Goal: Task Accomplishment & Management: Complete application form

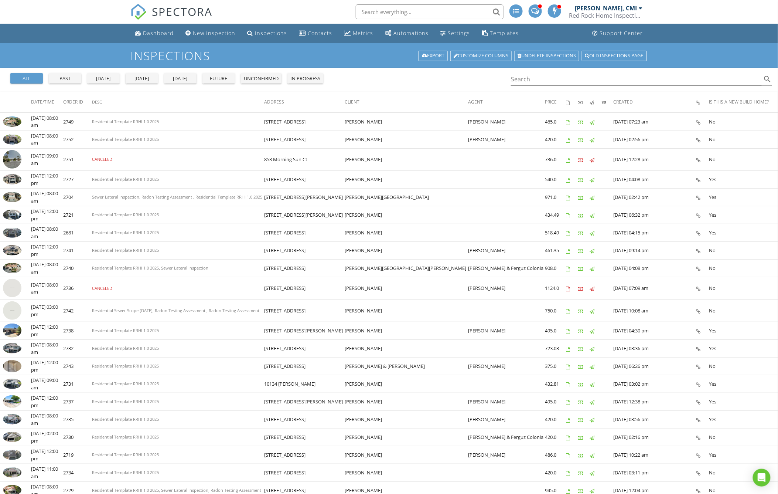
click at [155, 36] on div "Dashboard" at bounding box center [158, 33] width 31 height 7
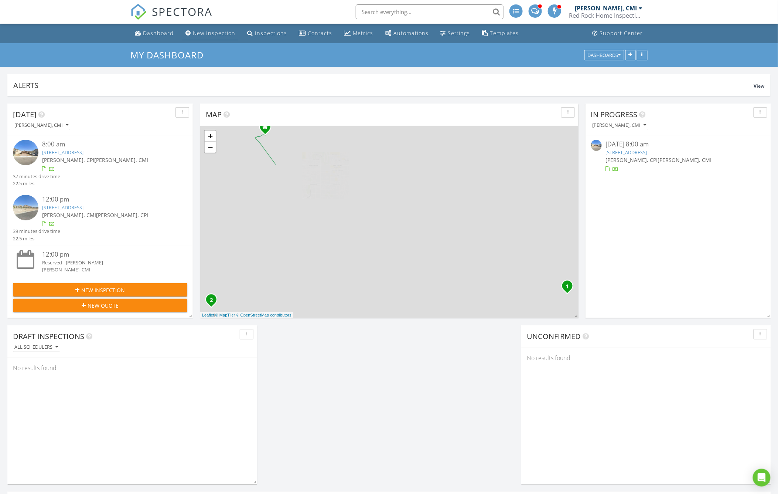
scroll to position [159, 378]
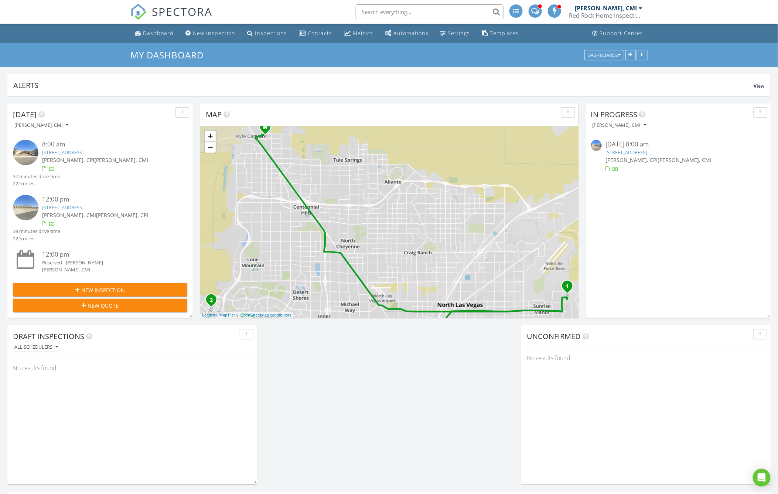
click at [217, 30] on div "New Inspection" at bounding box center [214, 33] width 42 height 7
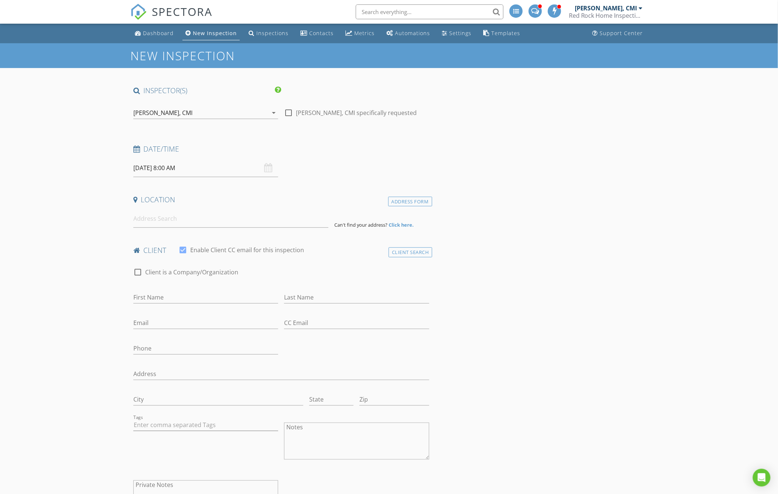
click at [184, 116] on div "[PERSON_NAME], CMI" at bounding box center [200, 113] width 134 height 12
click at [168, 130] on div "[PERSON_NAME], CPI" at bounding box center [180, 132] width 58 height 12
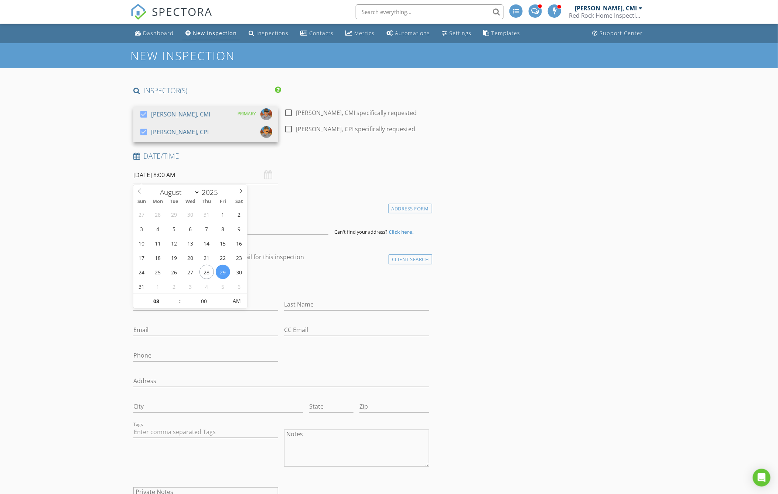
click at [154, 176] on input "08/29/2025 8:00 AM" at bounding box center [205, 175] width 145 height 18
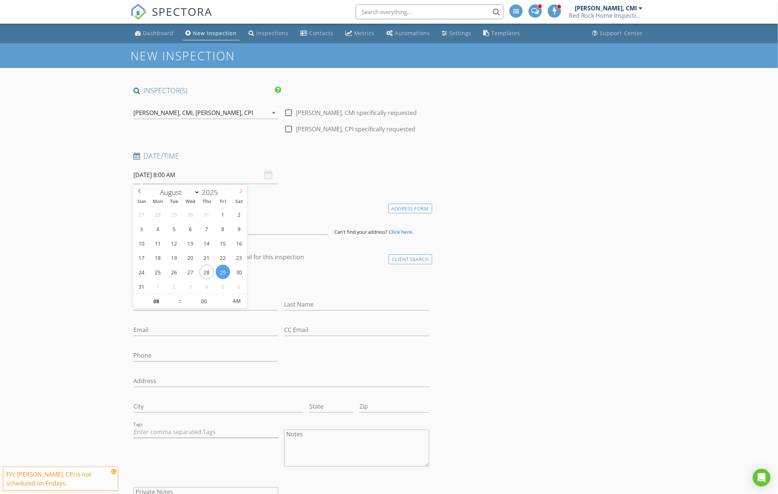
select select "8"
click at [241, 191] on icon at bounding box center [241, 190] width 3 height 5
type input "09/12/2025 8:00 AM"
type input "09"
type input "09/12/2025 9:00 AM"
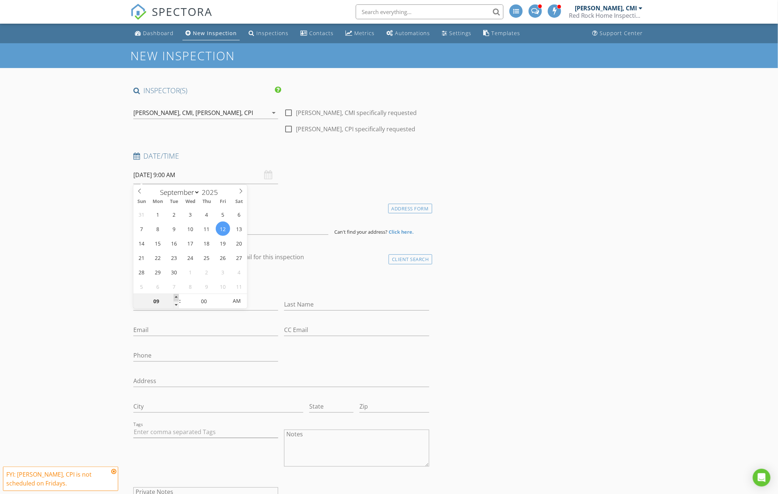
click at [178, 294] on span at bounding box center [176, 297] width 5 height 7
type input "10"
type input "09/12/2025 10:00 AM"
click at [178, 294] on span at bounding box center [176, 297] width 5 height 7
type input "11"
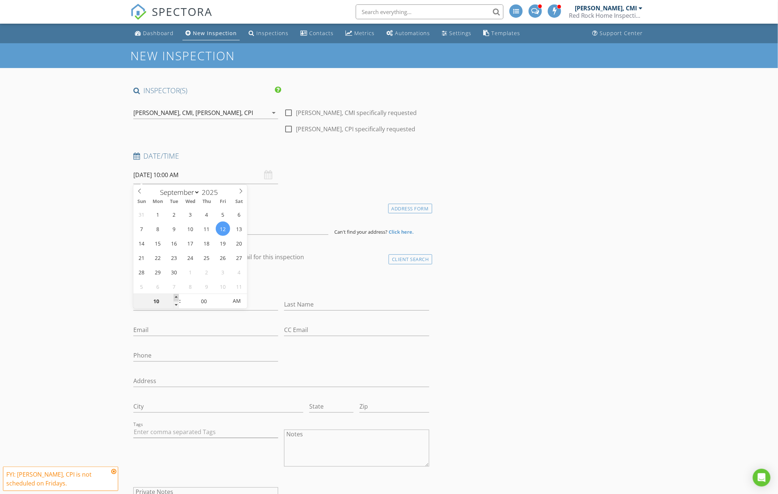
type input "09/12/2025 11:00 AM"
click at [177, 294] on span at bounding box center [176, 297] width 5 height 7
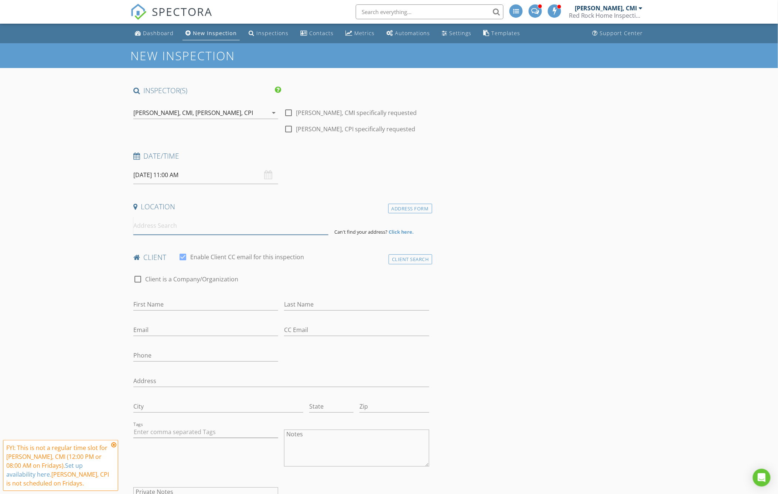
click at [254, 226] on input at bounding box center [230, 226] width 195 height 18
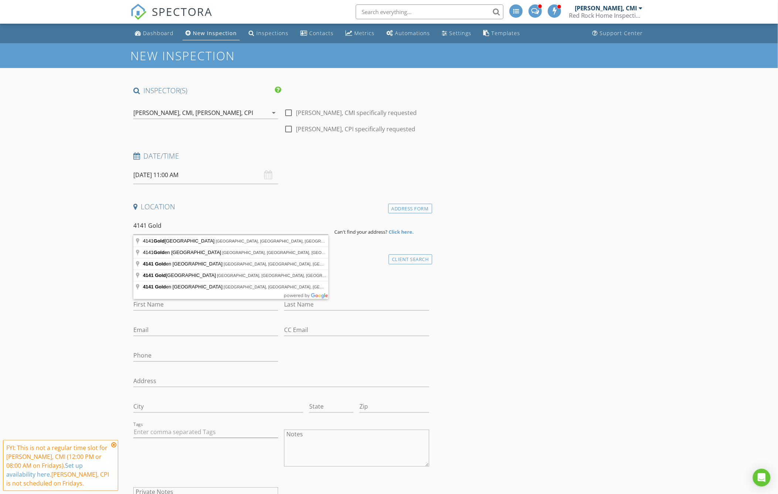
type input "4141 Gold Desert Street, North Las Vegas, NV, USA"
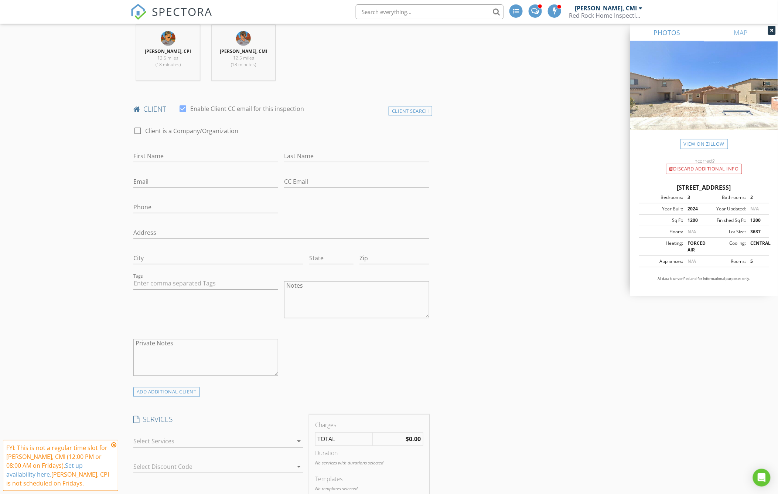
scroll to position [328, 0]
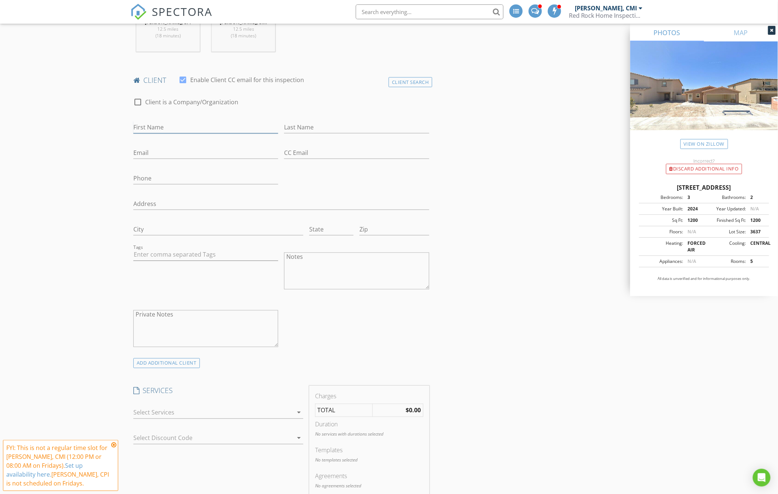
click at [148, 126] on input "First Name" at bounding box center [205, 127] width 145 height 12
type input "Krystel"
type input "Lau"
type input "kris.smarie.lau@gmail.com"
click at [171, 178] on input "Phone" at bounding box center [205, 178] width 145 height 12
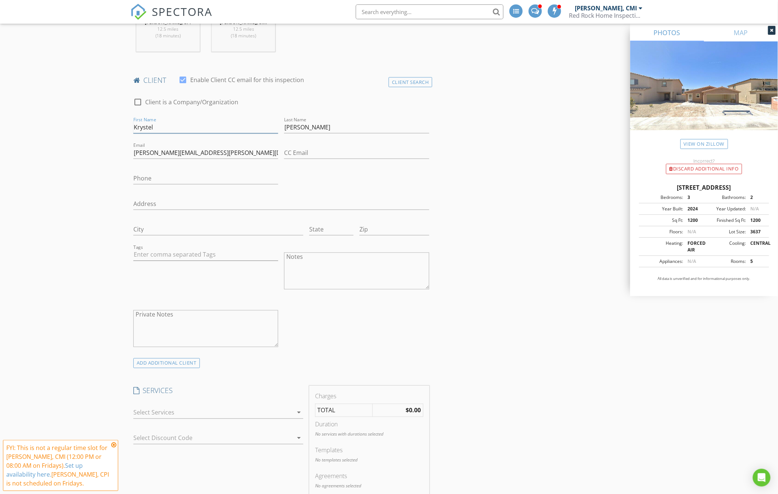
click at [141, 127] on input "Krystel" at bounding box center [205, 127] width 145 height 12
type input "Kristel"
click at [159, 176] on input "Phone" at bounding box center [205, 178] width 145 height 12
type input "724-658-925"
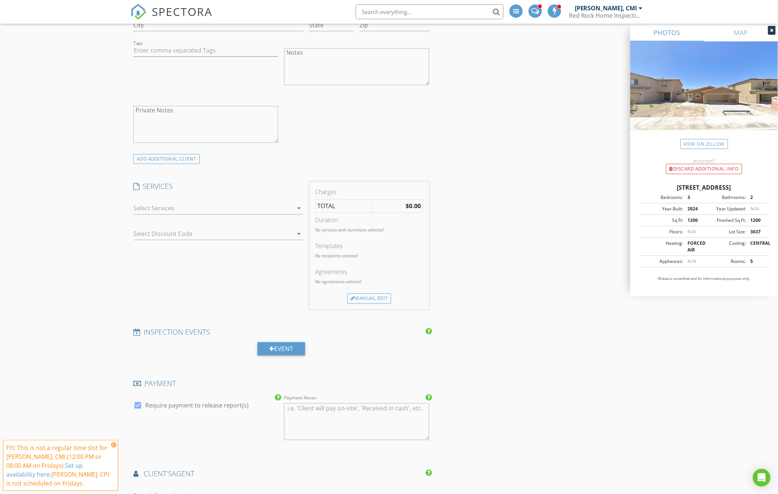
scroll to position [534, 0]
type input "725-243-5895"
click at [142, 210] on div at bounding box center [213, 207] width 160 height 12
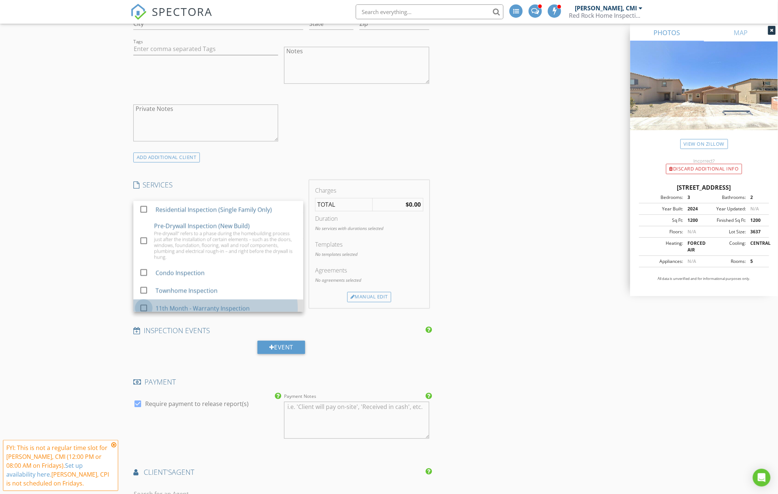
click at [141, 303] on div at bounding box center [143, 308] width 13 height 13
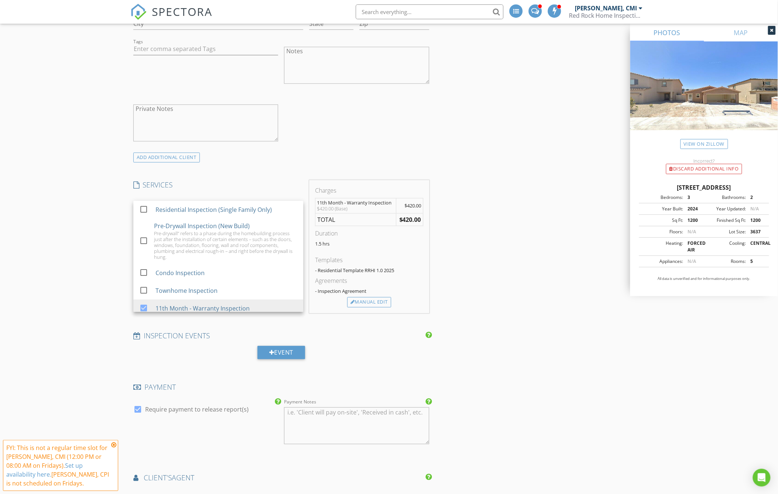
click at [483, 202] on div "INSPECTOR(S) check_box Rick Watkins, CMI PRIMARY check_box Matthew Watkins, CPI…" at bounding box center [388, 294] width 517 height 1485
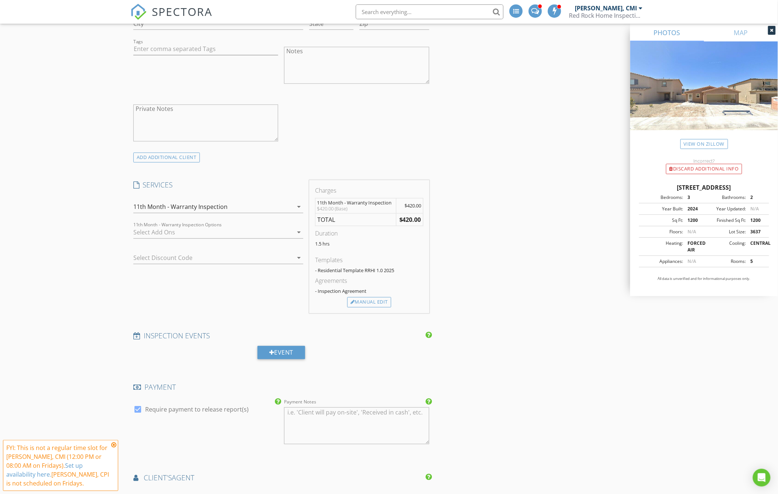
click at [234, 237] on div at bounding box center [213, 233] width 160 height 12
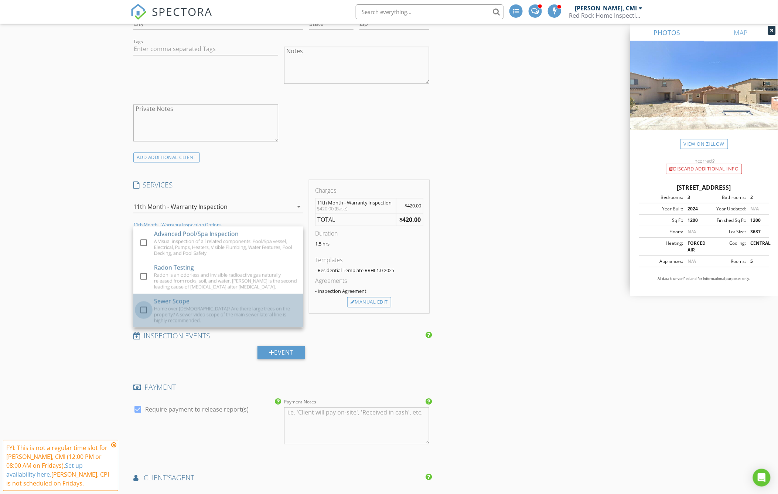
click at [144, 307] on div at bounding box center [143, 310] width 13 height 13
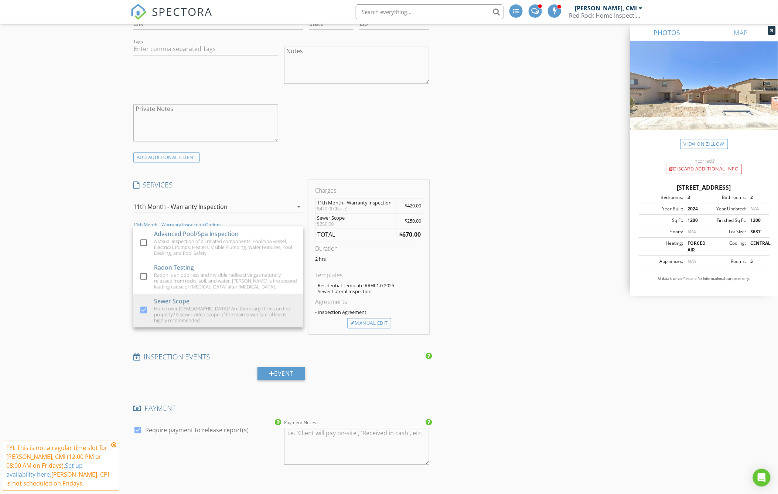
click at [542, 256] on div "INSPECTOR(S) check_box Rick Watkins, CMI PRIMARY check_box Matthew Watkins, CPI…" at bounding box center [388, 305] width 517 height 1506
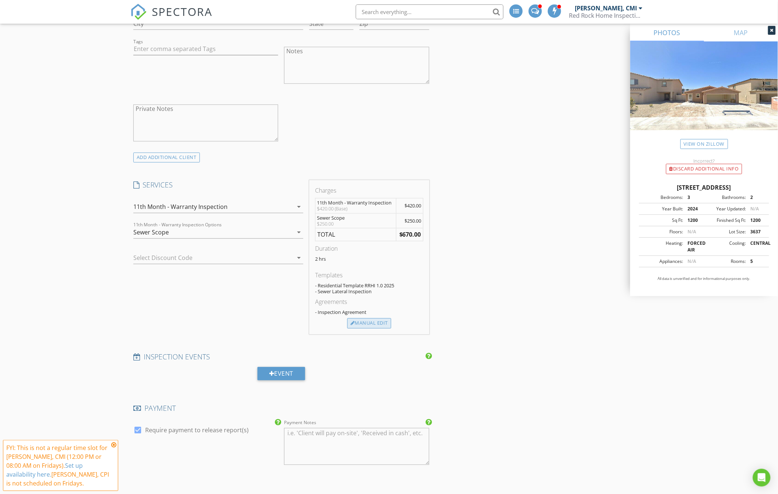
click at [368, 326] on div "Manual Edit" at bounding box center [369, 323] width 44 height 10
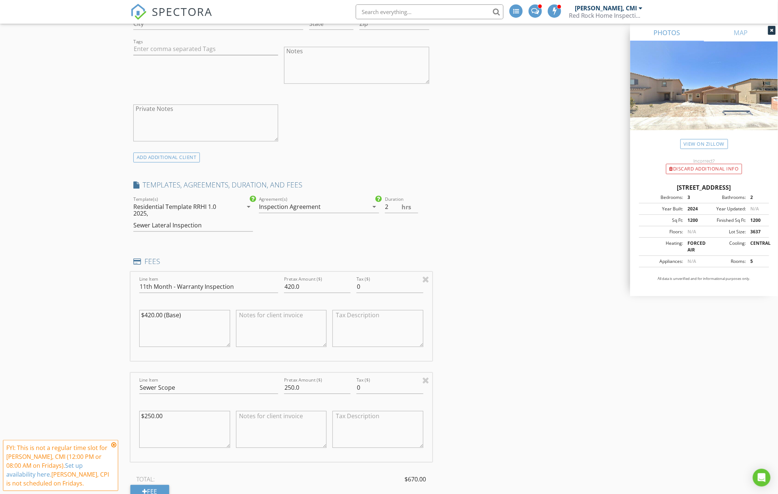
click at [546, 204] on div "INSPECTOR(S) check_box Rick Watkins, CMI PRIMARY check_box Matthew Watkins, CPI…" at bounding box center [388, 392] width 517 height 1680
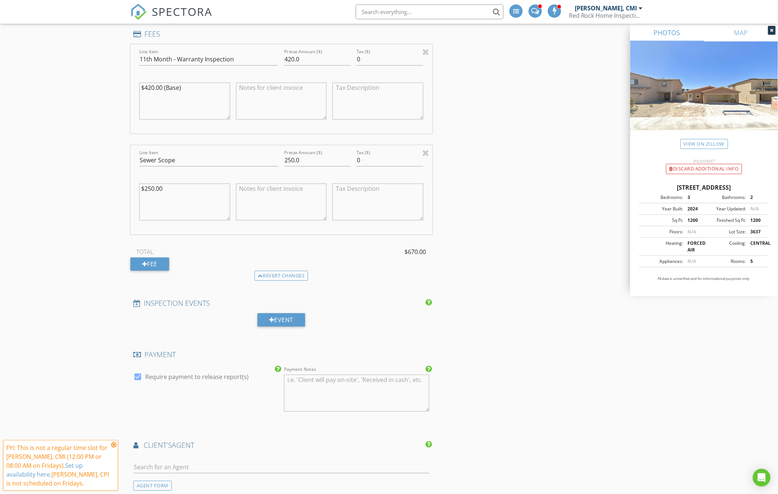
scroll to position [780, 0]
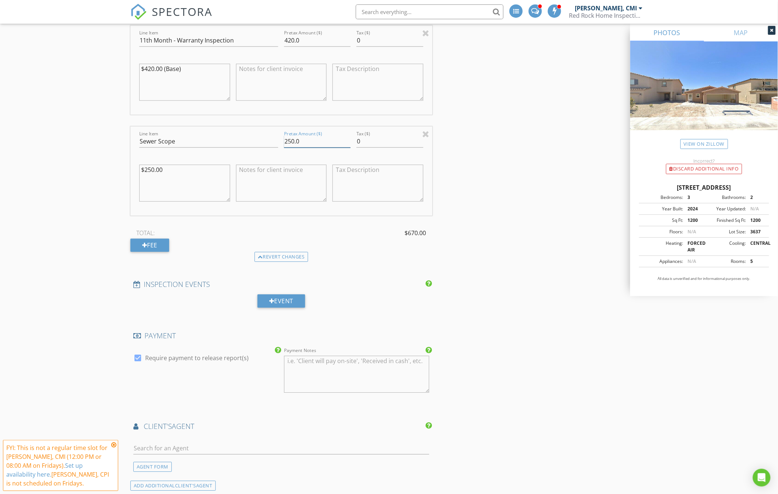
click at [291, 139] on input "250.0" at bounding box center [317, 141] width 67 height 12
type input "200.0"
click at [146, 170] on textarea "$250.00" at bounding box center [184, 182] width 91 height 37
drag, startPoint x: 147, startPoint y: 169, endPoint x: 151, endPoint y: 169, distance: 4.8
click at [151, 169] on textarea "$250.00" at bounding box center [184, 182] width 91 height 37
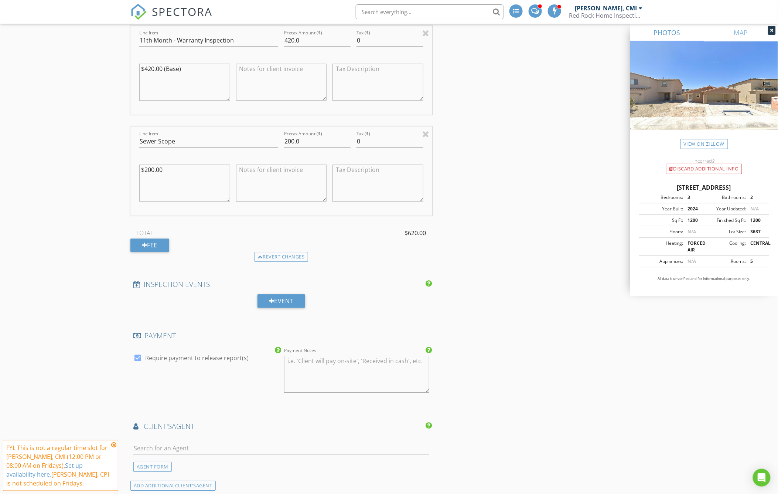
type textarea "$200.00"
drag, startPoint x: 283, startPoint y: 40, endPoint x: 339, endPoint y: 39, distance: 55.8
click at [339, 39] on div "Pretax Amount ($) 420.0" at bounding box center [317, 40] width 72 height 25
type input "375"
drag, startPoint x: 144, startPoint y: 65, endPoint x: 153, endPoint y: 65, distance: 8.9
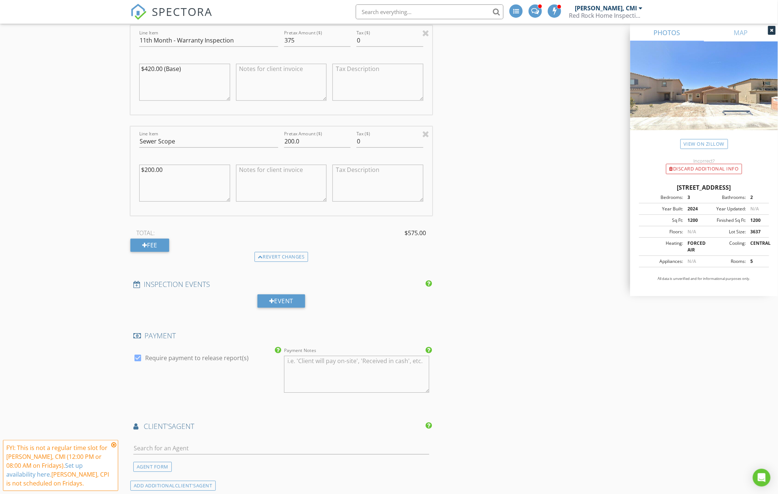
click at [153, 65] on textarea "$420.00 (Base)" at bounding box center [184, 82] width 91 height 37
type textarea "$375.00 (Base)"
click at [147, 246] on div at bounding box center [144, 245] width 5 height 6
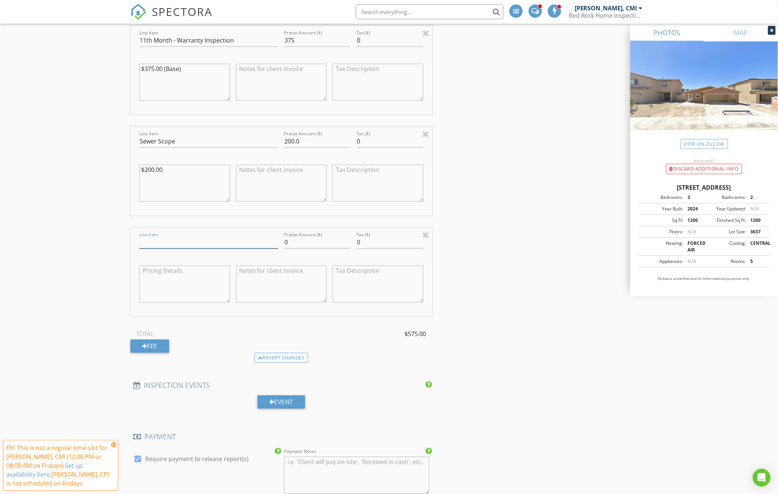
click at [209, 239] on input "Line Item" at bounding box center [208, 242] width 139 height 12
type input "Military Discount - 10%"
click at [298, 244] on input "0" at bounding box center [317, 242] width 67 height 12
click at [297, 241] on input "0" at bounding box center [317, 242] width 67 height 12
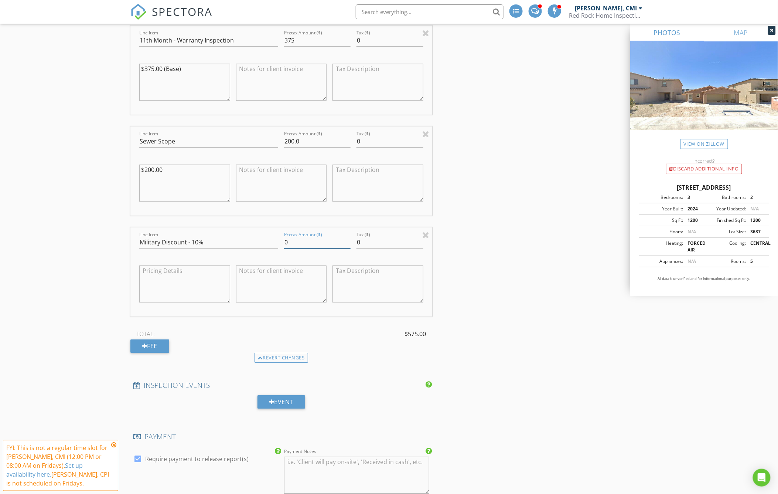
click at [297, 241] on input "0" at bounding box center [317, 242] width 67 height 12
click at [285, 244] on input "57.75" at bounding box center [317, 242] width 67 height 12
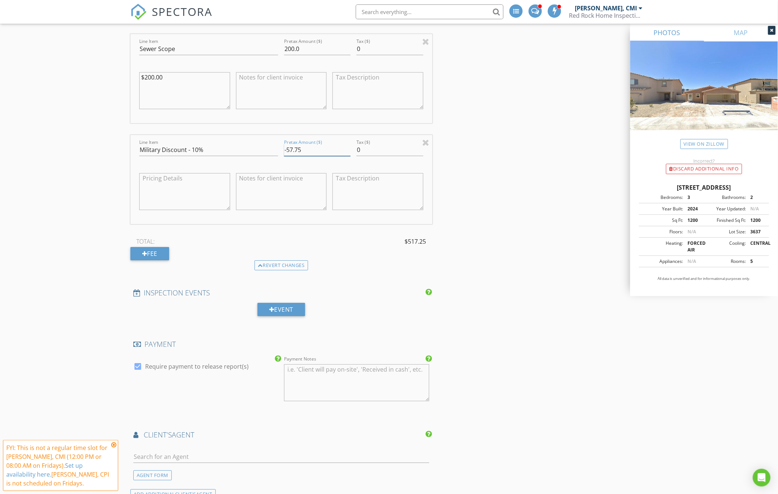
scroll to position [903, 0]
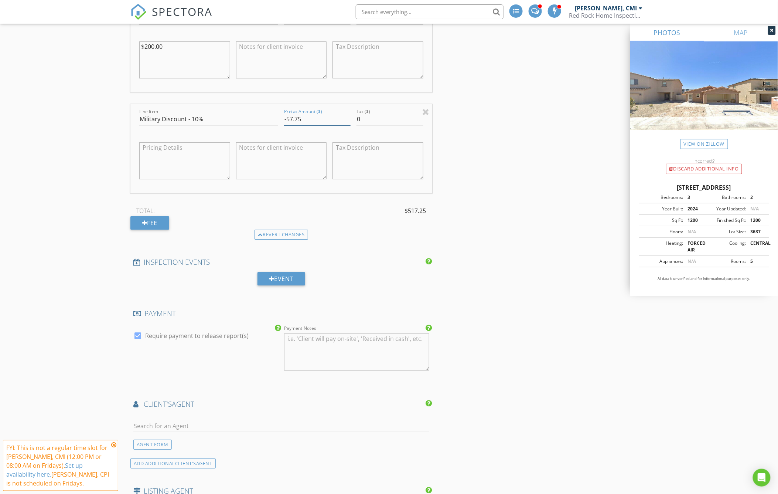
type input "-57.75"
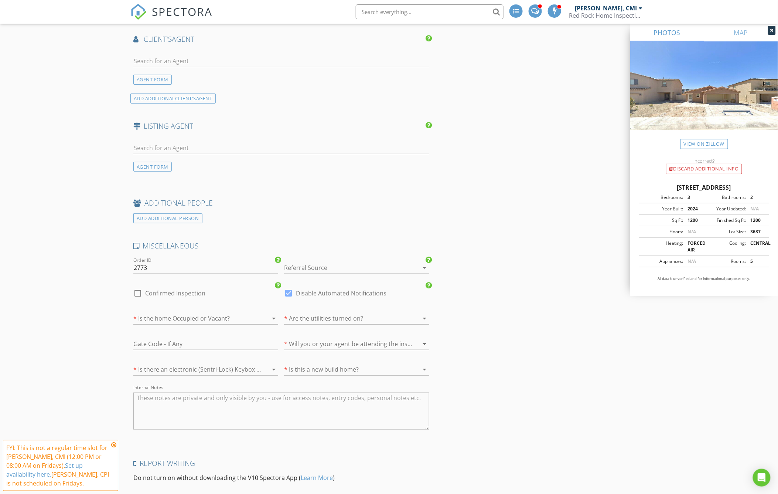
scroll to position [1273, 0]
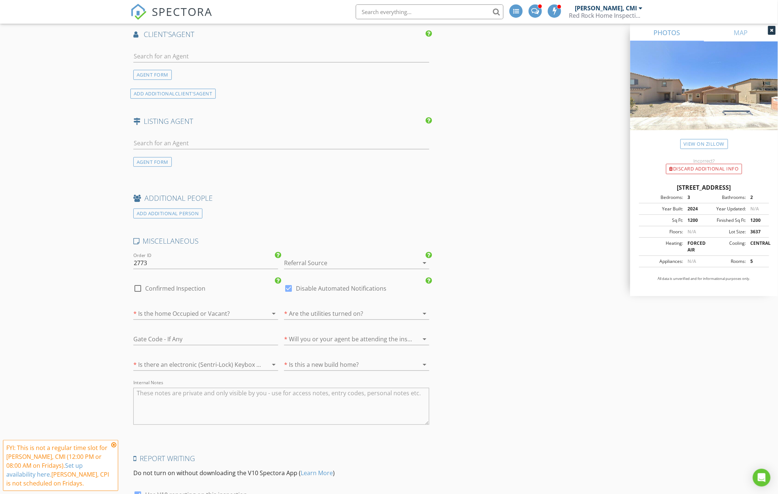
click at [309, 262] on div at bounding box center [346, 263] width 124 height 12
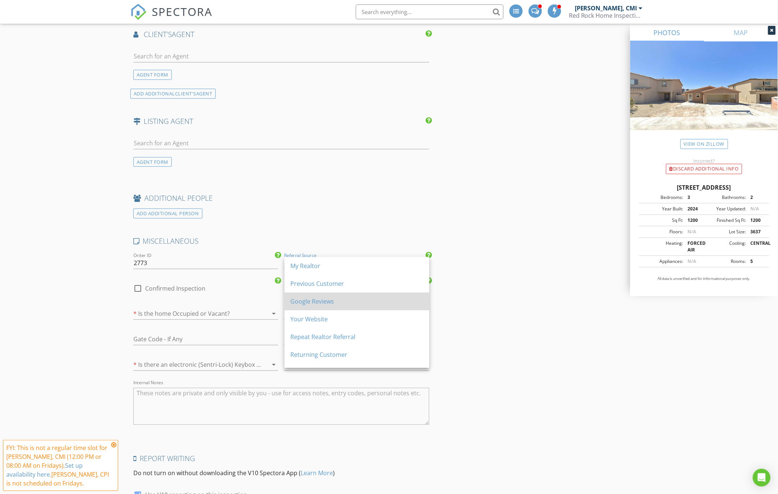
click at [318, 299] on div "Google Reviews" at bounding box center [356, 301] width 133 height 9
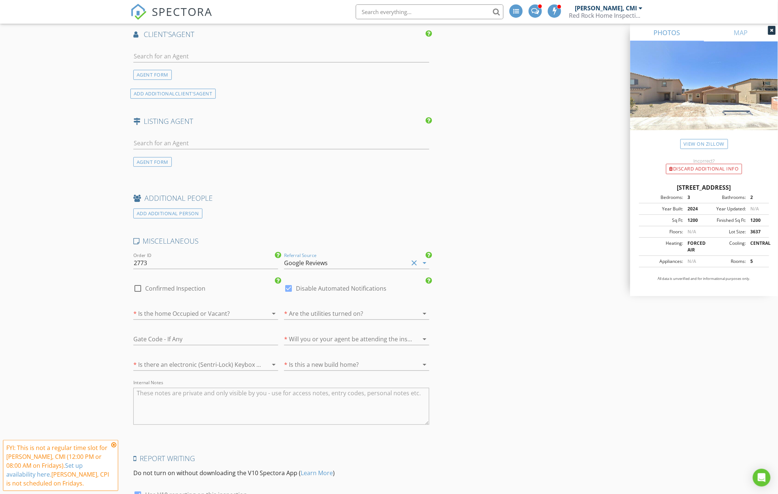
click at [208, 314] on div at bounding box center [195, 313] width 124 height 12
drag, startPoint x: 158, startPoint y: 331, endPoint x: 166, endPoint y: 318, distance: 15.8
click at [166, 318] on div "Occupied Vacant" at bounding box center [205, 324] width 145 height 35
click at [166, 318] on div "Occupied" at bounding box center [205, 316] width 133 height 9
click at [307, 313] on div at bounding box center [346, 313] width 124 height 12
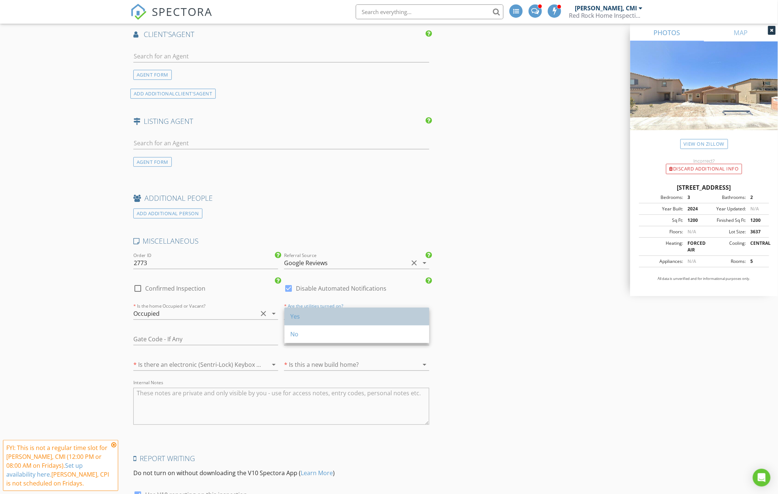
click at [307, 317] on div "Yes" at bounding box center [356, 316] width 133 height 9
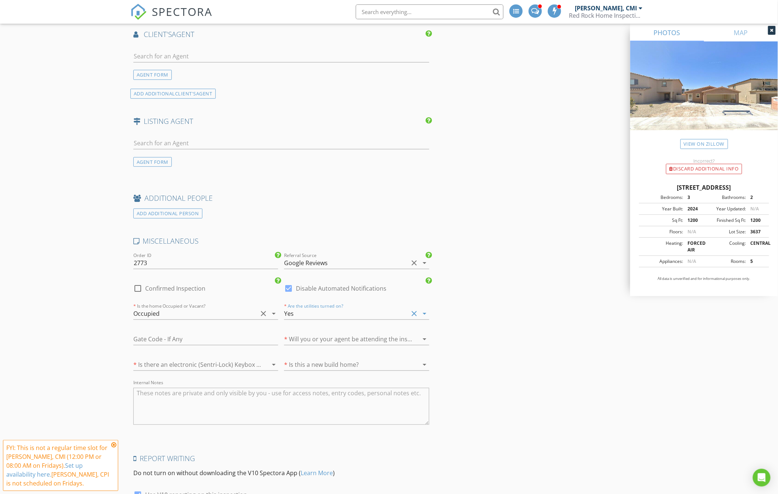
click at [316, 336] on div at bounding box center [346, 339] width 124 height 12
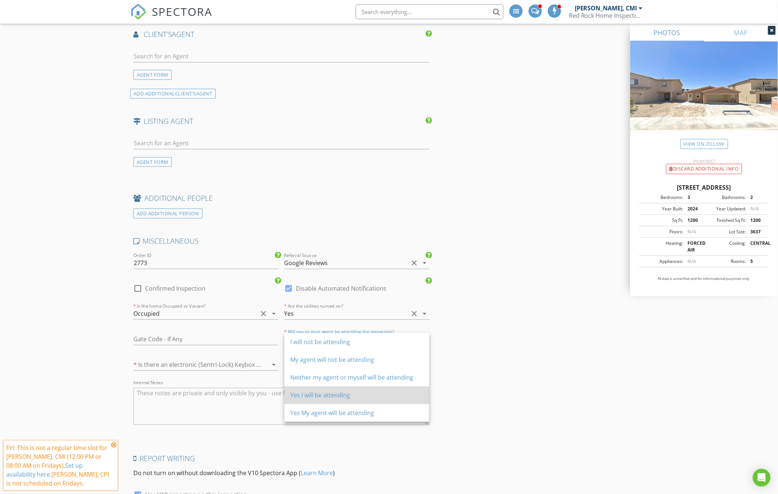
click at [323, 394] on div "Yes I will be attending" at bounding box center [356, 395] width 133 height 9
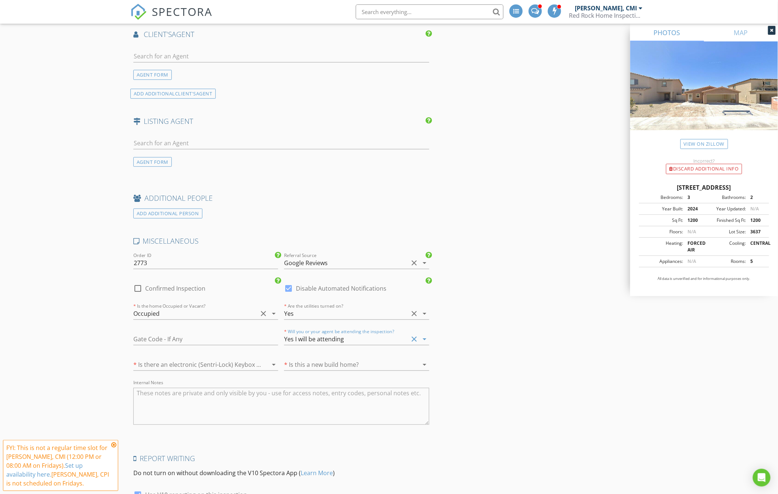
click at [241, 368] on div at bounding box center [195, 364] width 124 height 12
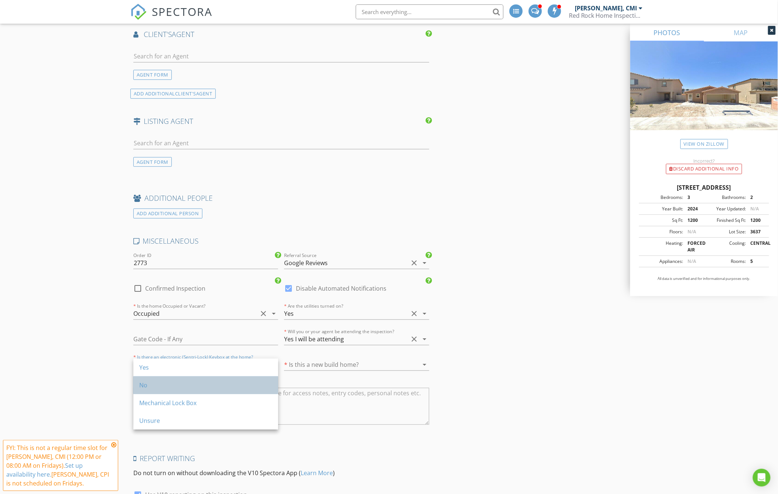
click at [145, 388] on div "No" at bounding box center [205, 385] width 133 height 9
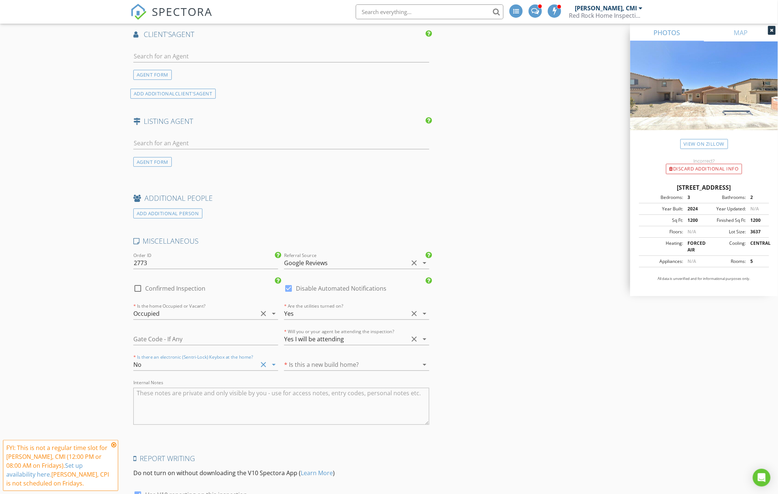
click at [359, 360] on div at bounding box center [346, 364] width 124 height 12
click at [331, 379] on div "No" at bounding box center [356, 385] width 133 height 18
click at [113, 445] on icon at bounding box center [113, 445] width 5 height 6
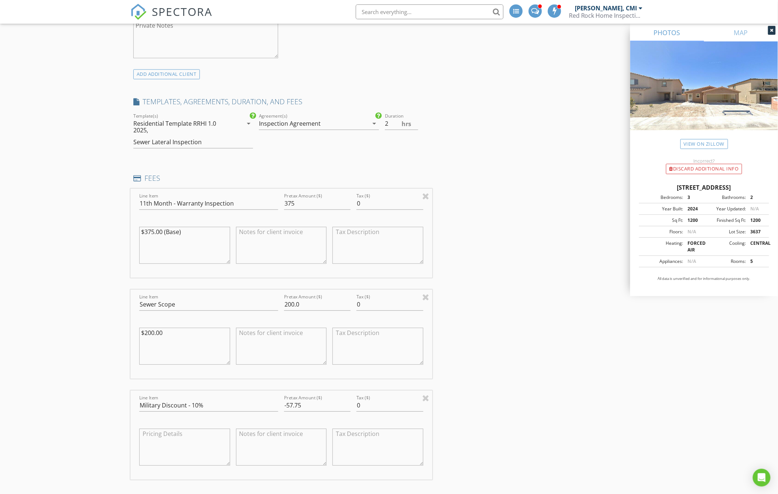
scroll to position [282, 0]
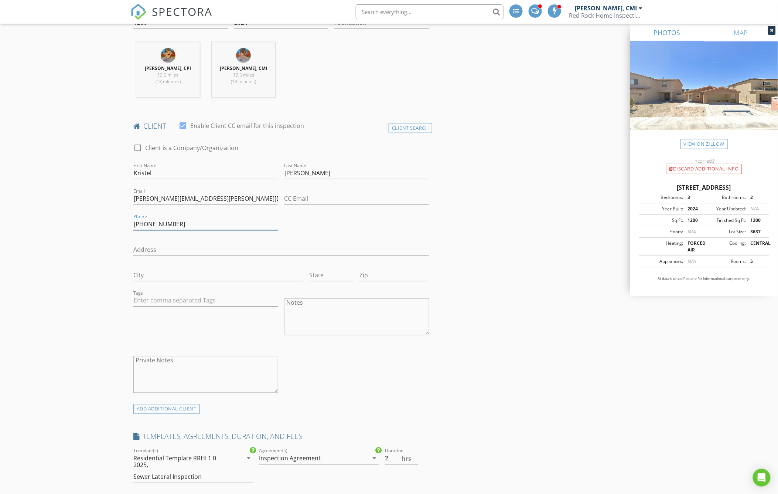
drag, startPoint x: 185, startPoint y: 224, endPoint x: 75, endPoint y: 223, distance: 110.1
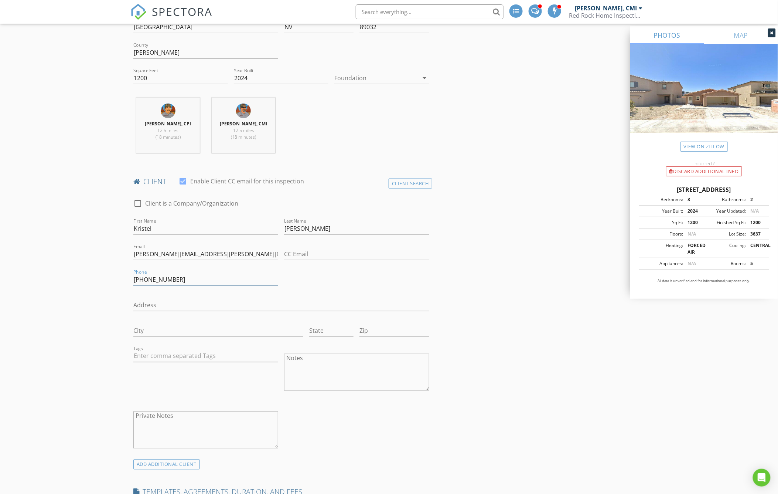
scroll to position [0, 0]
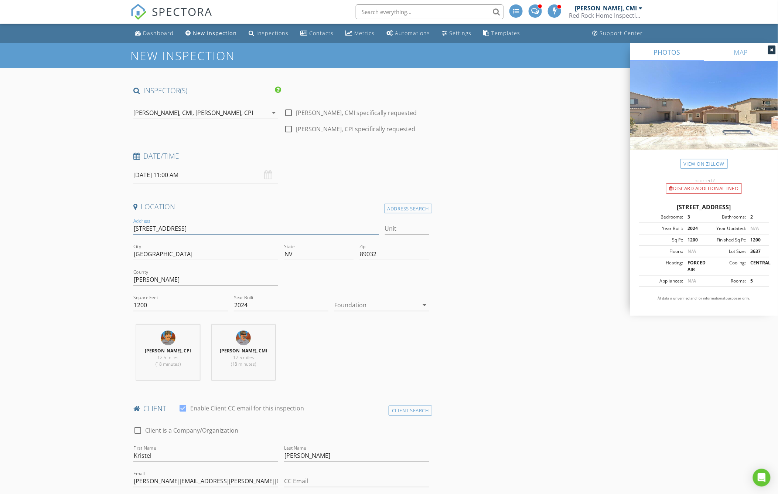
drag, startPoint x: 202, startPoint y: 228, endPoint x: 90, endPoint y: 228, distance: 112.7
type input "1200"
type input "2024"
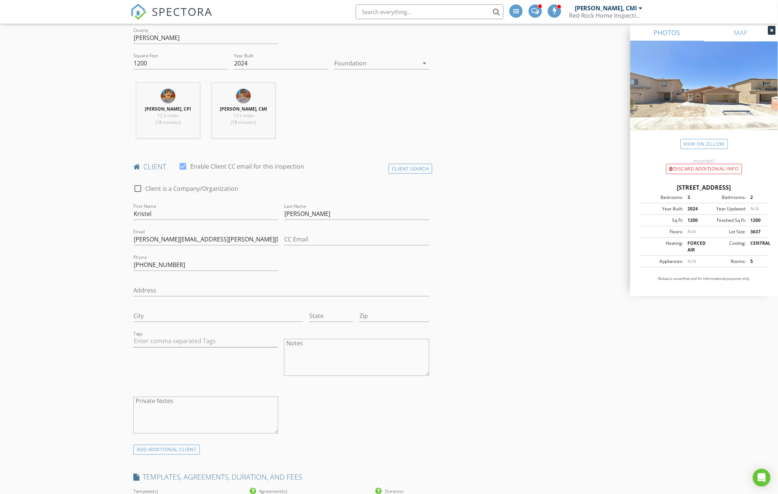
scroll to position [246, 0]
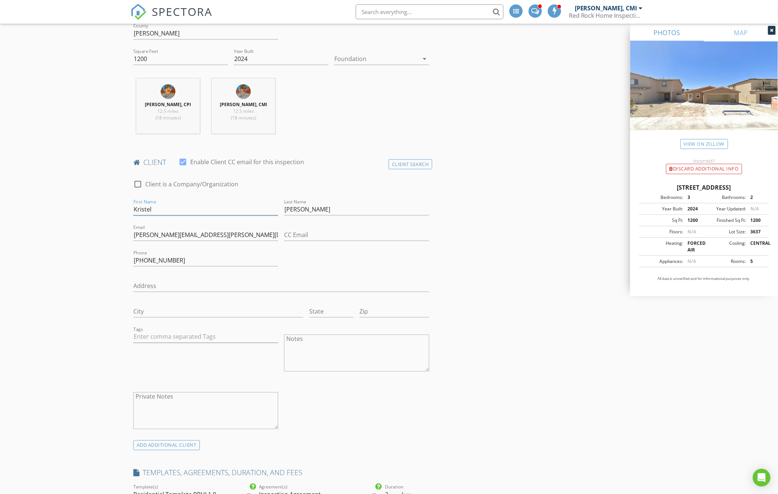
drag, startPoint x: 160, startPoint y: 207, endPoint x: 41, endPoint y: 201, distance: 119.5
paste input "RISTEL"
click at [135, 208] on input "KRISTEL" at bounding box center [205, 209] width 145 height 12
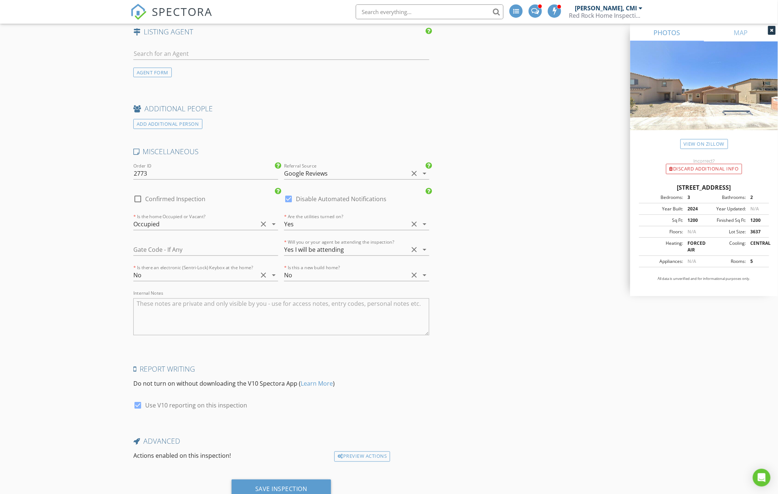
scroll to position [1391, 0]
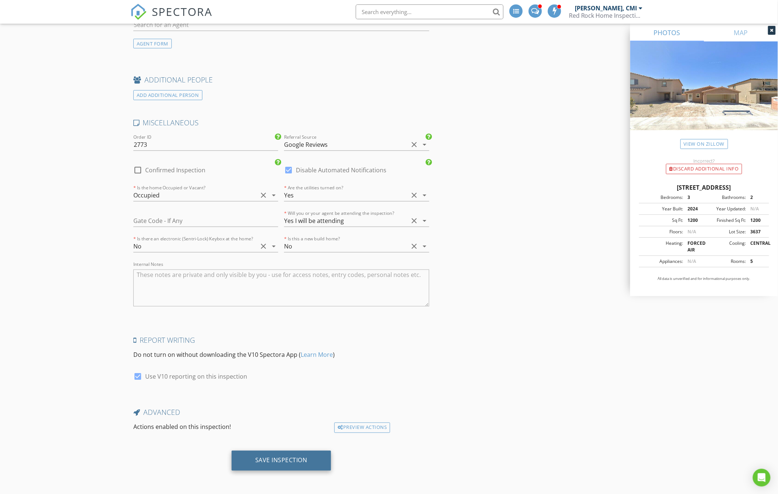
type input "Kristel"
click at [287, 459] on div "Save Inspection" at bounding box center [281, 459] width 52 height 7
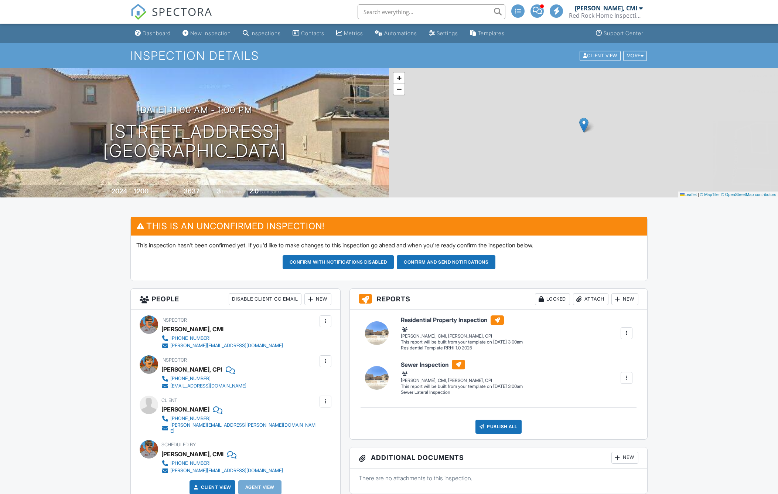
click at [394, 259] on button "Confirm and send notifications" at bounding box center [339, 262] width 112 height 14
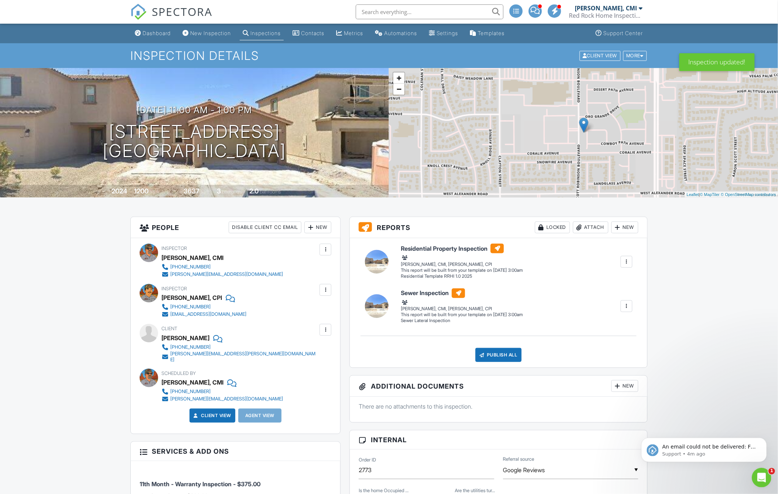
click at [763, 474] on icon "Open Intercom Messenger" at bounding box center [761, 476] width 12 height 12
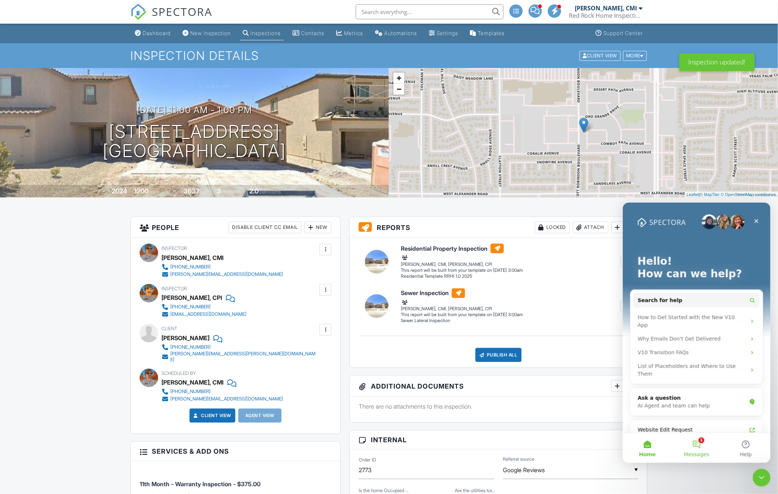
click at [695, 447] on button "1 Messages" at bounding box center [696, 448] width 49 height 30
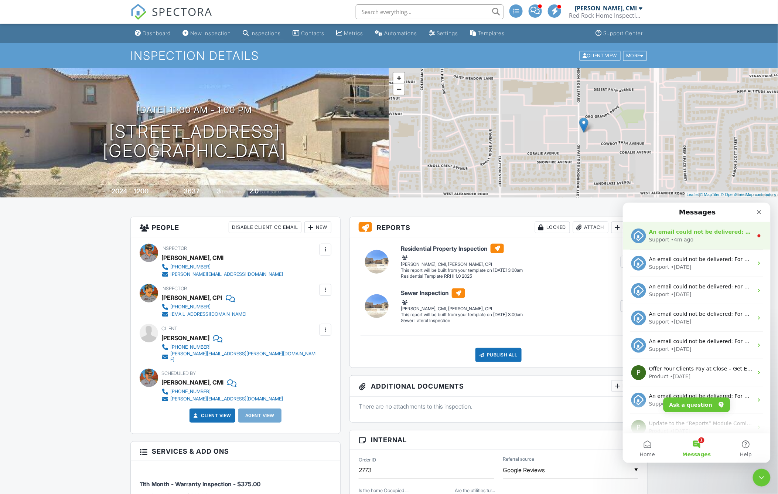
click at [715, 239] on div "Support • 4m ago" at bounding box center [701, 239] width 104 height 8
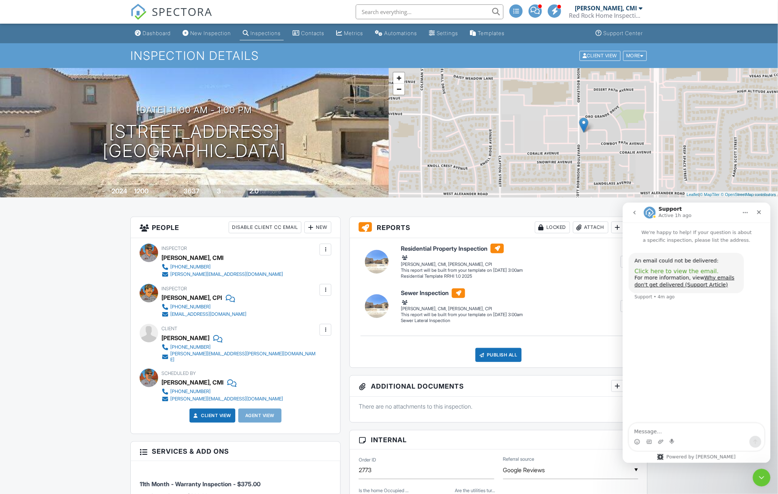
click at [700, 270] on span "Click here to view the email." at bounding box center [676, 270] width 84 height 7
click at [324, 329] on div at bounding box center [325, 329] width 7 height 7
click at [309, 355] on li "Edit" at bounding box center [308, 352] width 38 height 18
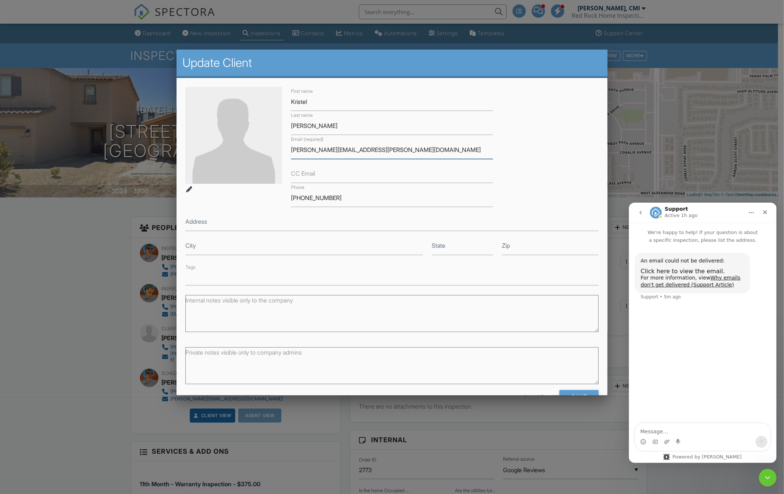
click at [302, 148] on input "kris.smarie.lau@gmail.com" at bounding box center [392, 150] width 202 height 18
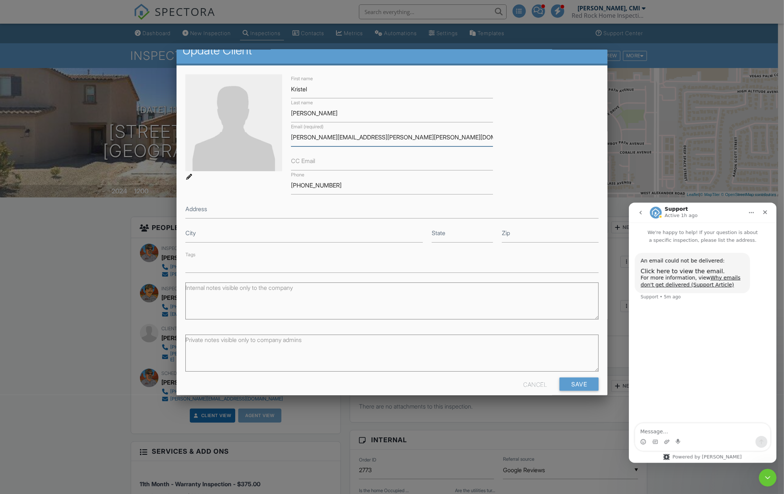
scroll to position [23, 0]
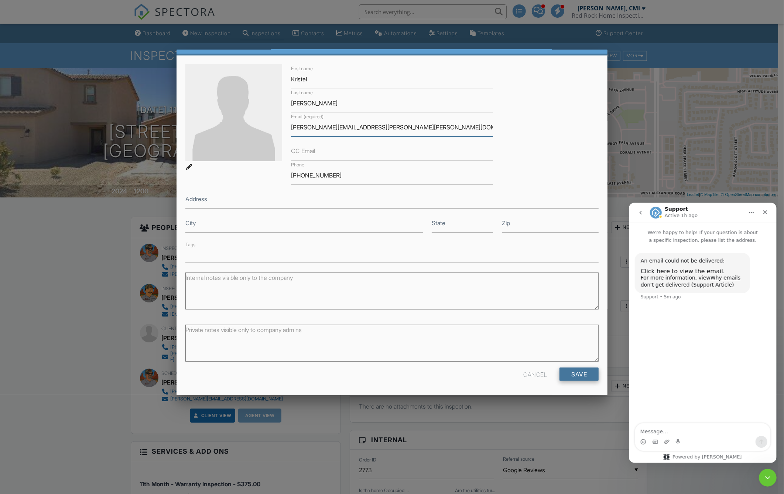
type input "kris.marie.lau@gmail.com"
click at [566, 371] on input "Save" at bounding box center [579, 373] width 39 height 13
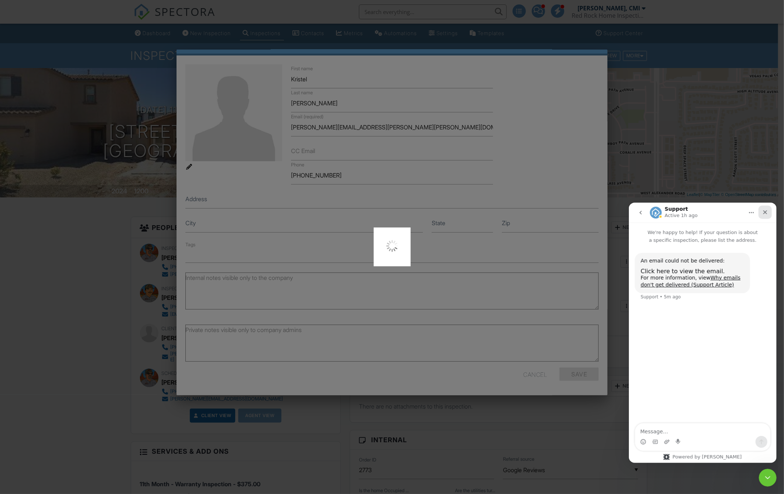
click at [767, 212] on icon "Close" at bounding box center [765, 212] width 6 height 6
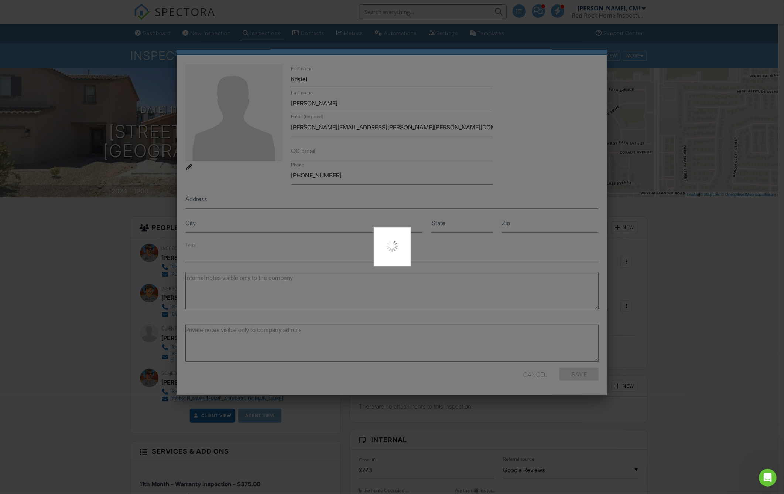
scroll to position [0, 0]
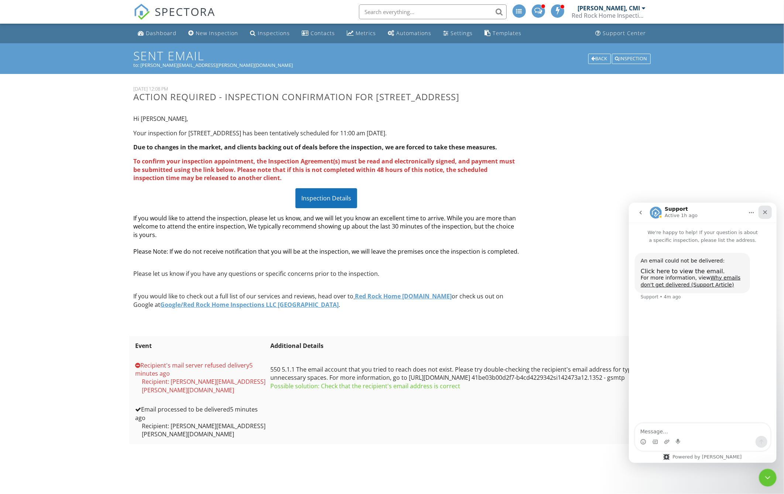
click at [770, 210] on div "Close" at bounding box center [765, 211] width 13 height 13
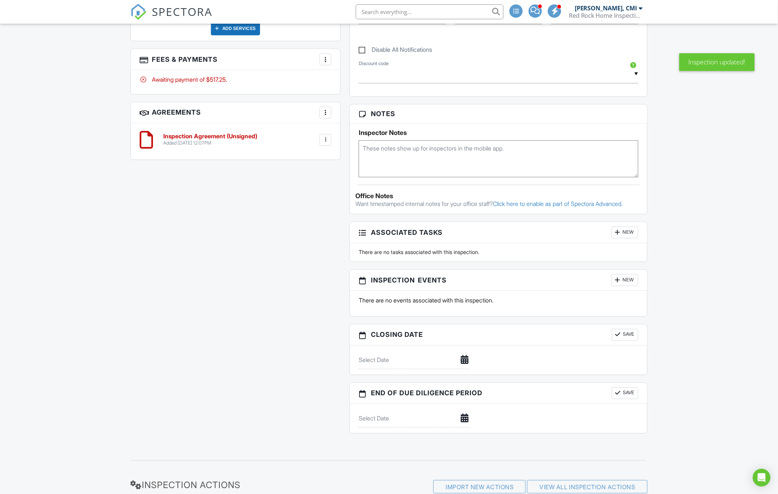
scroll to position [707, 0]
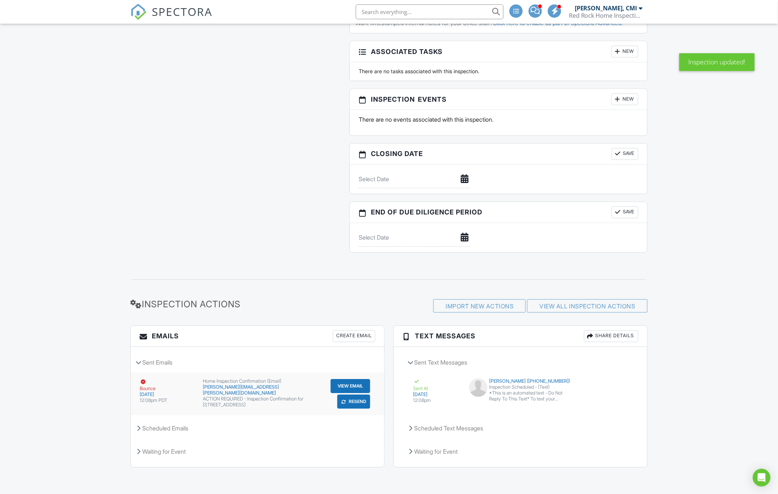
click at [359, 402] on button "Resend" at bounding box center [353, 401] width 33 height 14
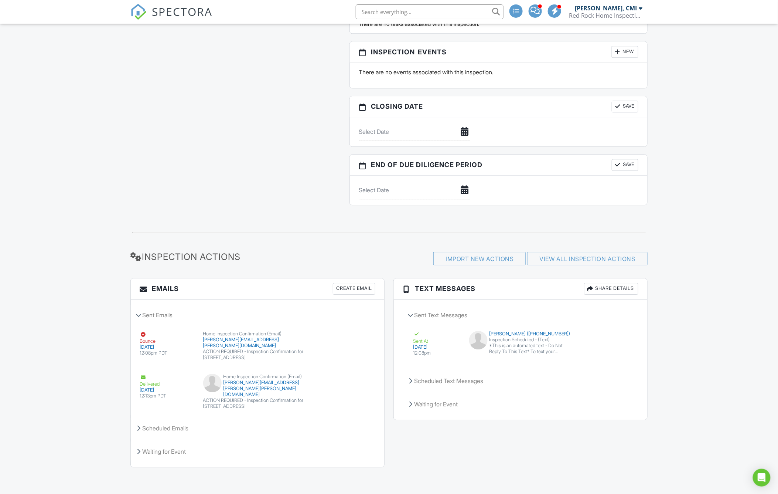
click at [138, 9] on img at bounding box center [138, 12] width 16 height 16
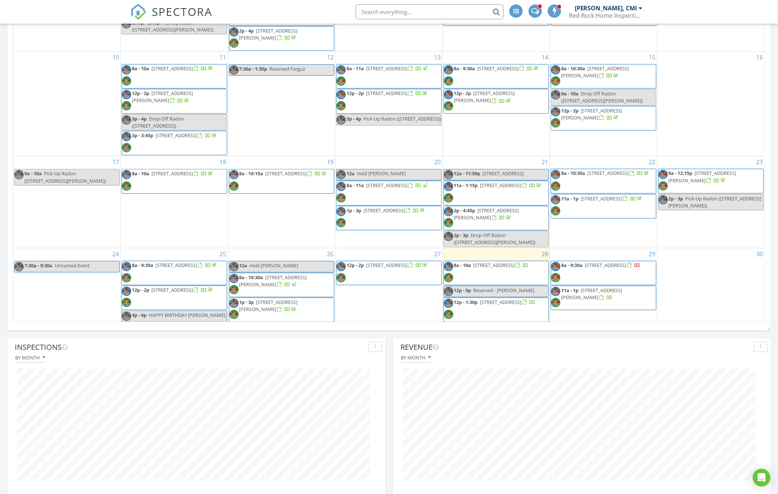
scroll to position [698, 0]
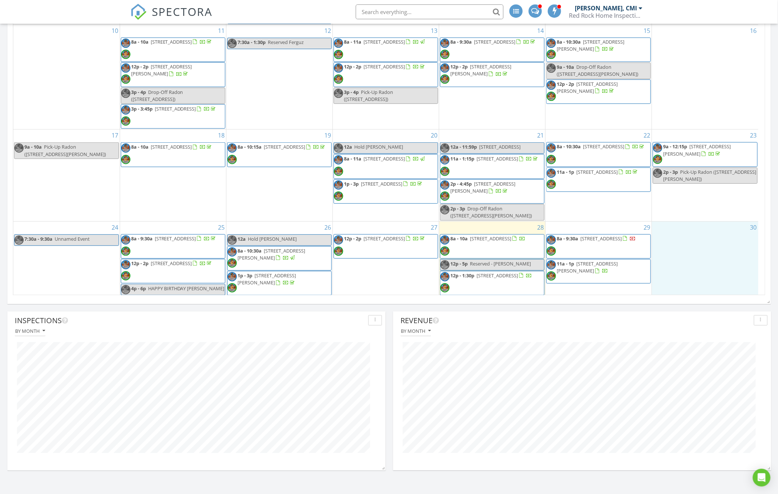
click at [697, 242] on div "30" at bounding box center [705, 258] width 106 height 75
click at [699, 218] on link "Inspection" at bounding box center [706, 217] width 38 height 12
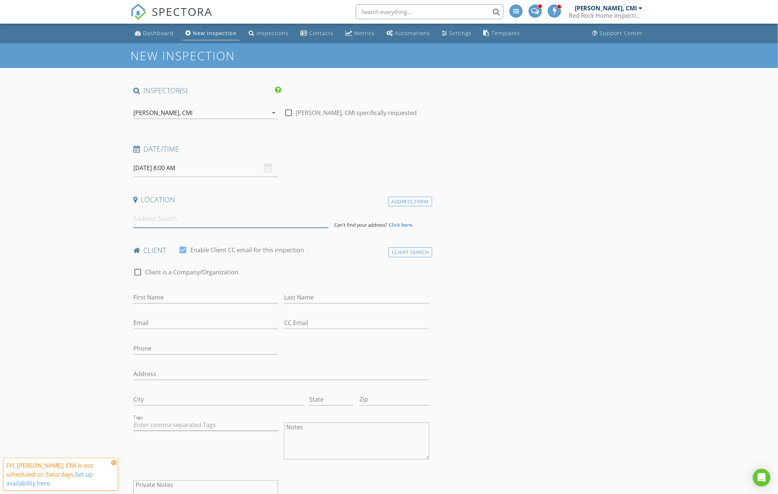
click at [160, 219] on input at bounding box center [230, 219] width 195 height 18
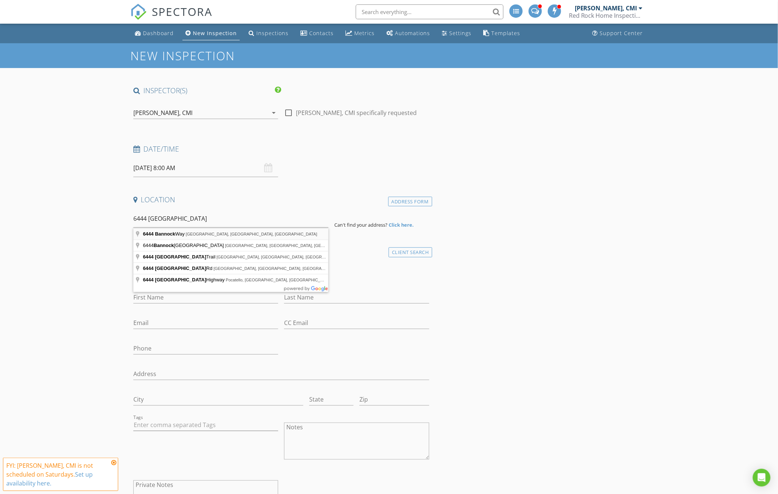
type input "[STREET_ADDRESS]"
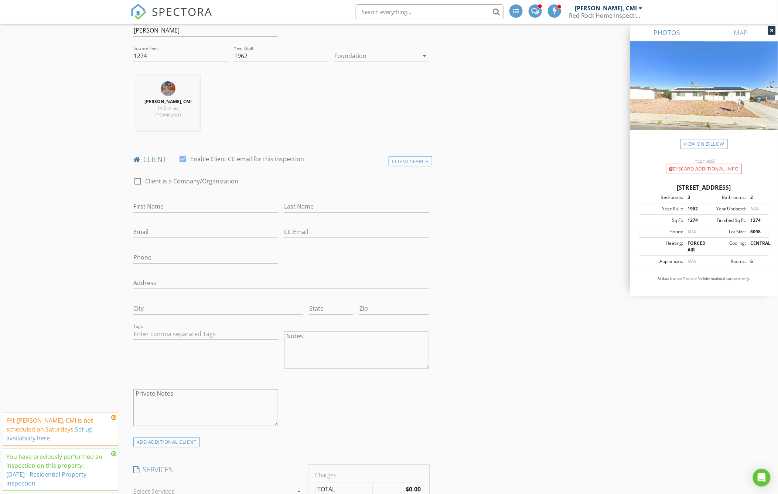
scroll to position [246, 0]
click at [416, 157] on div "Client Search" at bounding box center [411, 157] width 44 height 10
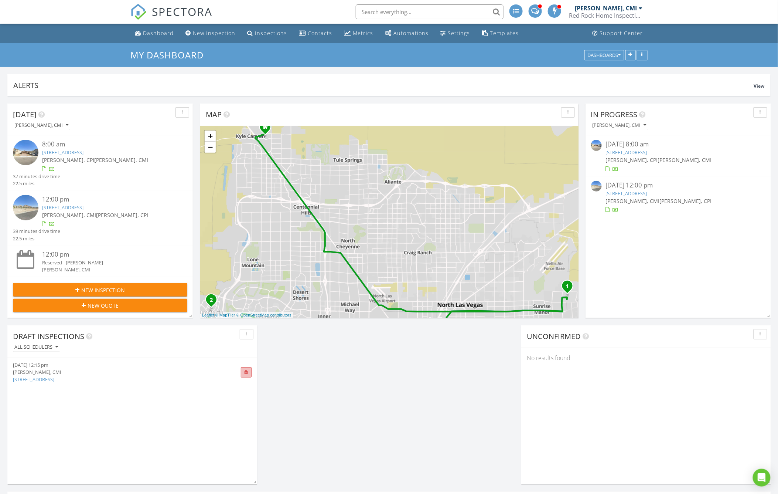
click at [245, 371] on span at bounding box center [246, 372] width 4 height 5
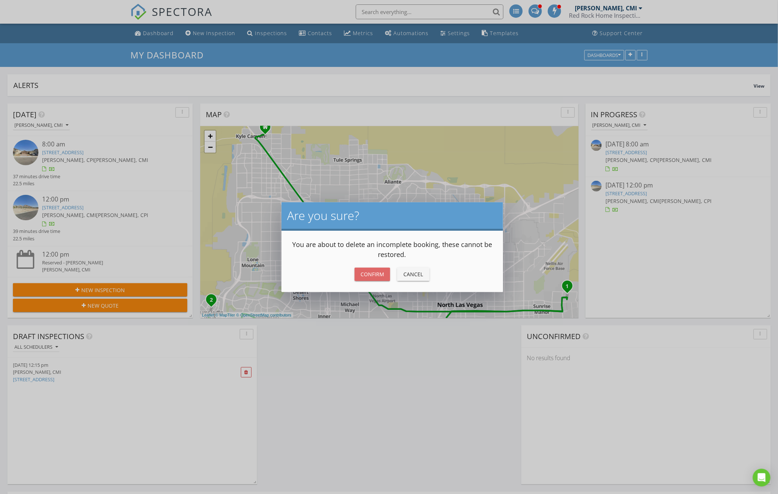
click at [375, 277] on div "Confirm" at bounding box center [373, 274] width 24 height 8
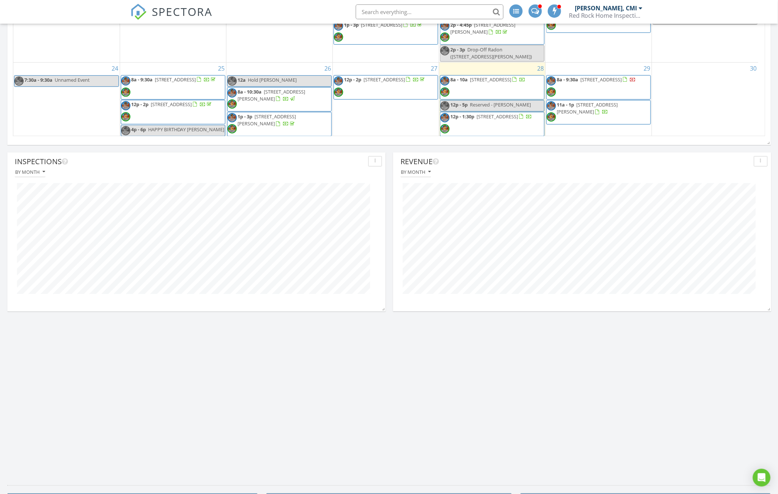
scroll to position [780, 0]
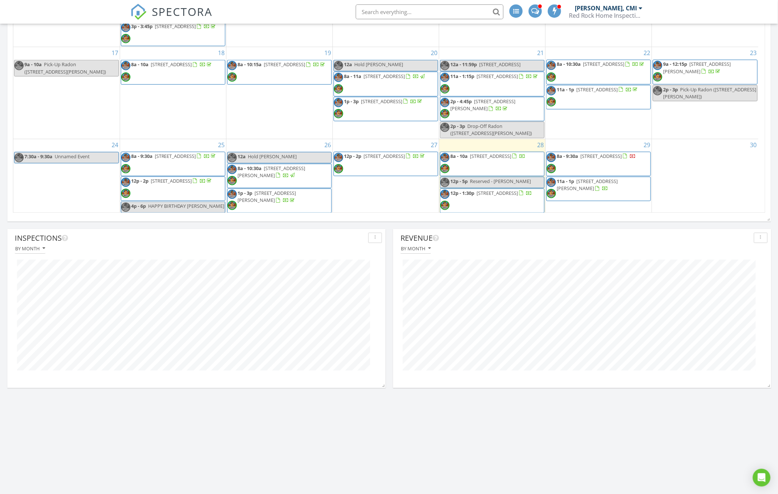
click at [398, 163] on span "12p - 2p 6549 Bannock Way, Las Vegas 89107" at bounding box center [380, 164] width 92 height 22
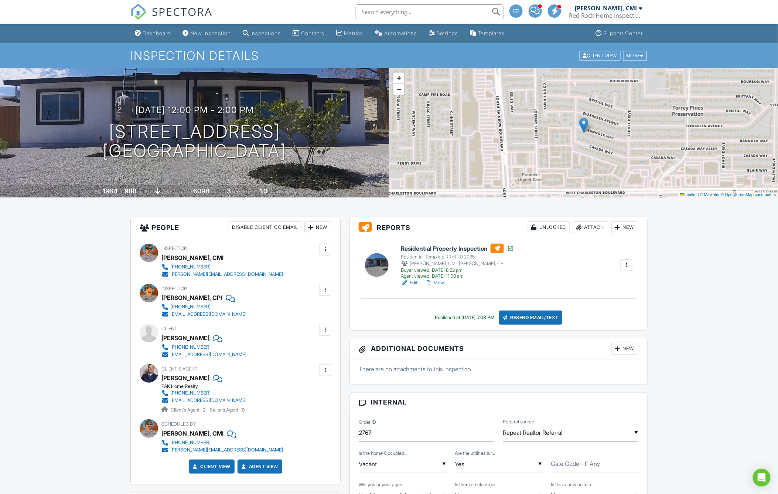
click at [170, 338] on div "[PERSON_NAME]" at bounding box center [185, 337] width 48 height 11
copy div "Diego"
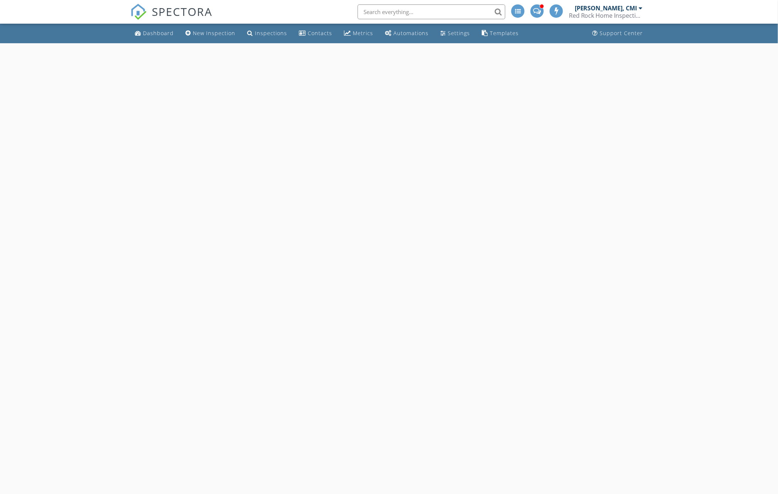
select select "7"
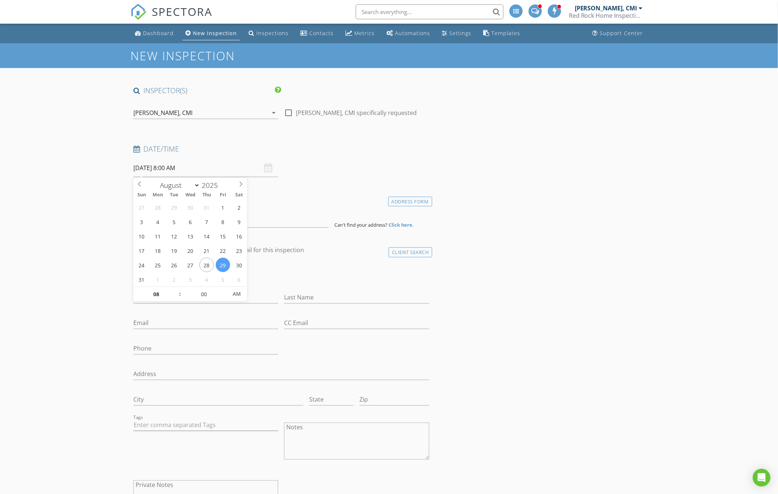
click at [176, 167] on input "[DATE] 8:00 AM" at bounding box center [205, 168] width 145 height 18
type input "[DATE] 8:00 AM"
click at [302, 222] on input at bounding box center [230, 219] width 195 height 18
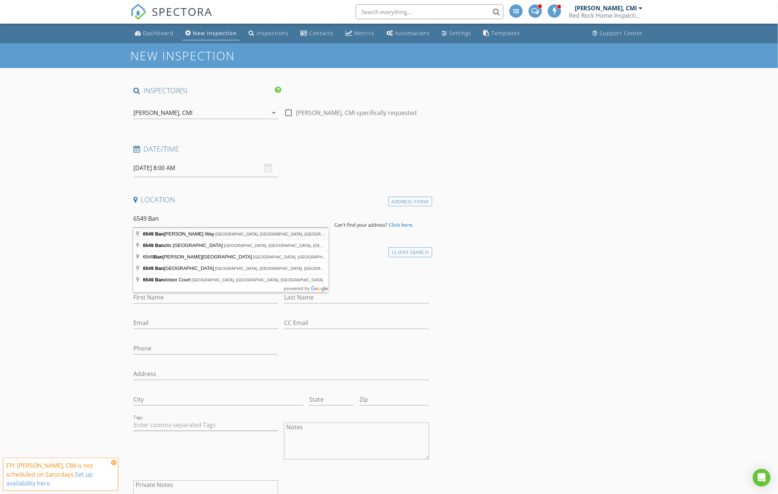
type input "[STREET_ADDRESS]"
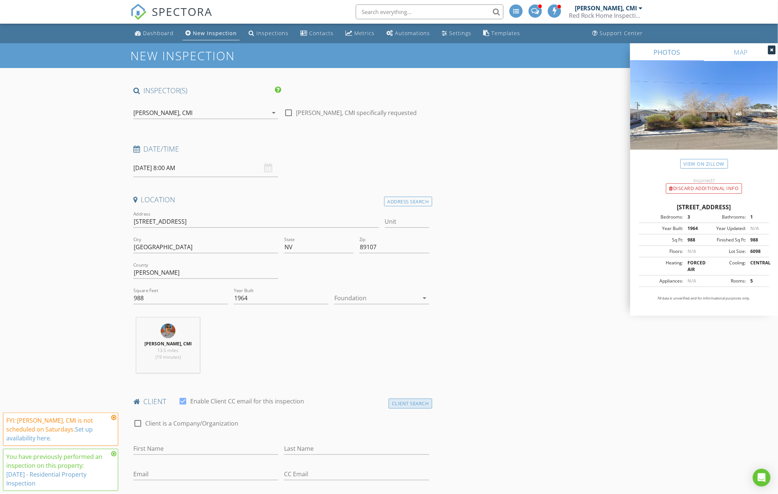
click at [417, 402] on div "Client Search" at bounding box center [411, 403] width 44 height 10
click at [179, 422] on input "text" at bounding box center [281, 423] width 296 height 12
paste input "Diego"
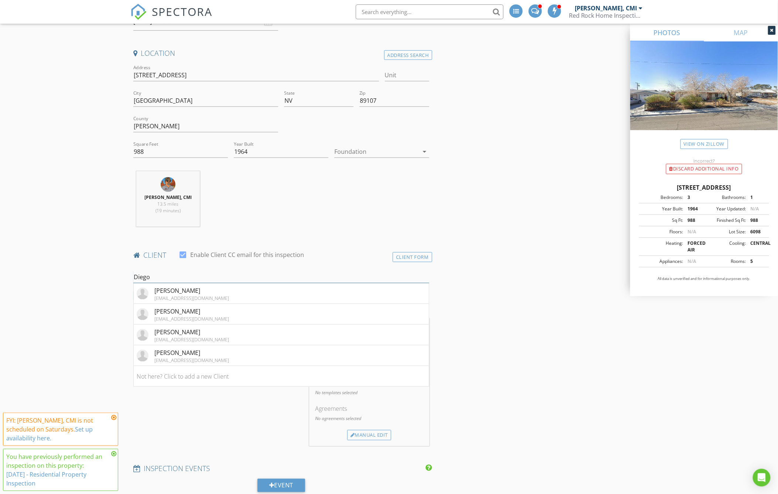
scroll to position [164, 0]
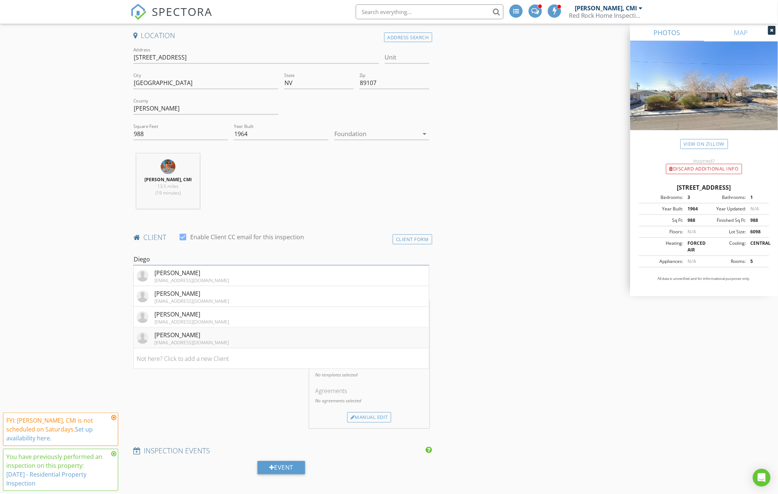
type input "Diego"
click at [212, 337] on li "Diego Luna lunadiego145@gmail.com" at bounding box center [281, 337] width 295 height 21
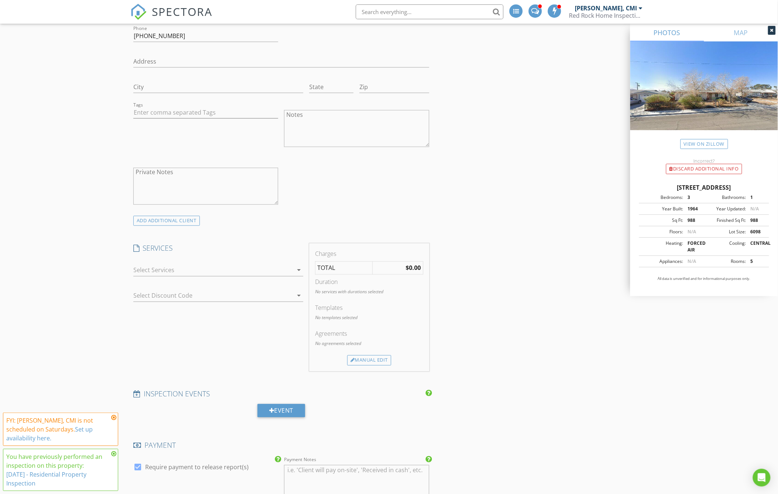
scroll to position [493, 0]
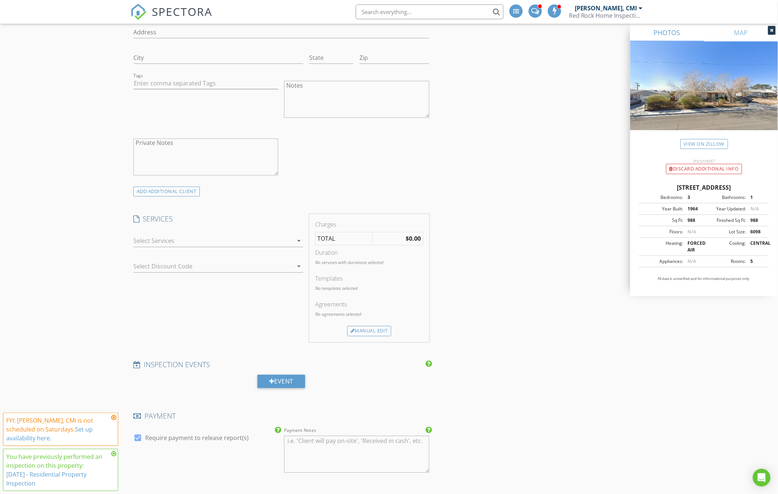
click at [160, 241] on div at bounding box center [213, 241] width 160 height 12
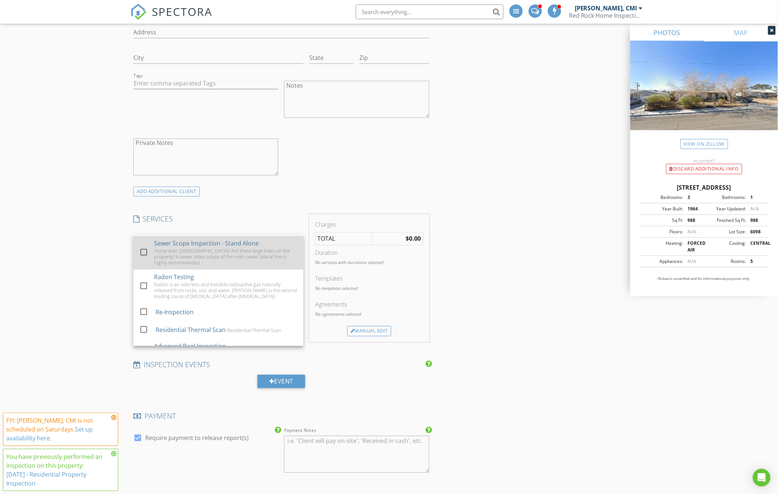
scroll to position [94, 0]
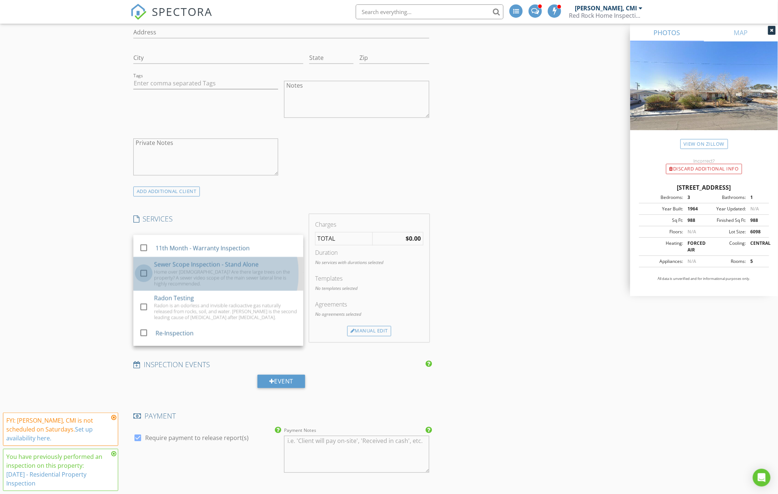
click at [145, 270] on div at bounding box center [143, 273] width 13 height 13
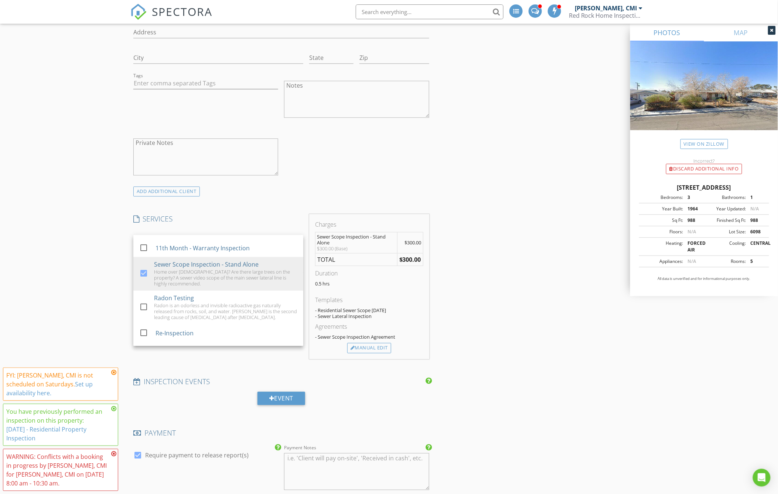
click at [504, 259] on div "INSPECTOR(S) check_box Rick Watkins, CMI PRIMARY check_box_outline_blank Matthe…" at bounding box center [388, 338] width 517 height 1490
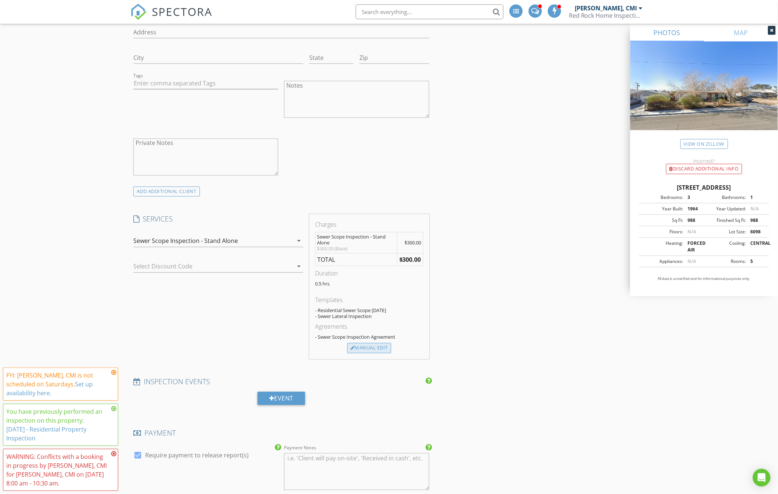
click at [369, 346] on div "Manual Edit" at bounding box center [369, 348] width 44 height 10
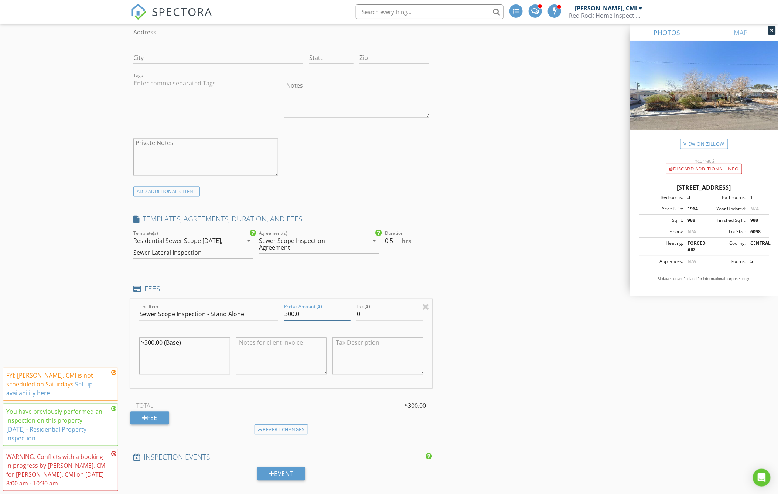
drag, startPoint x: 304, startPoint y: 321, endPoint x: 238, endPoint y: 317, distance: 65.9
click at [238, 317] on div "Line Item Sewer Scope Inspection - Stand Alone Pretax Amount ($) 300.0 Tax ($) …" at bounding box center [281, 343] width 302 height 89
type input "250"
drag, startPoint x: 145, startPoint y: 347, endPoint x: 154, endPoint y: 346, distance: 8.9
click at [154, 346] on textarea "$300.00 (Base)" at bounding box center [184, 355] width 91 height 37
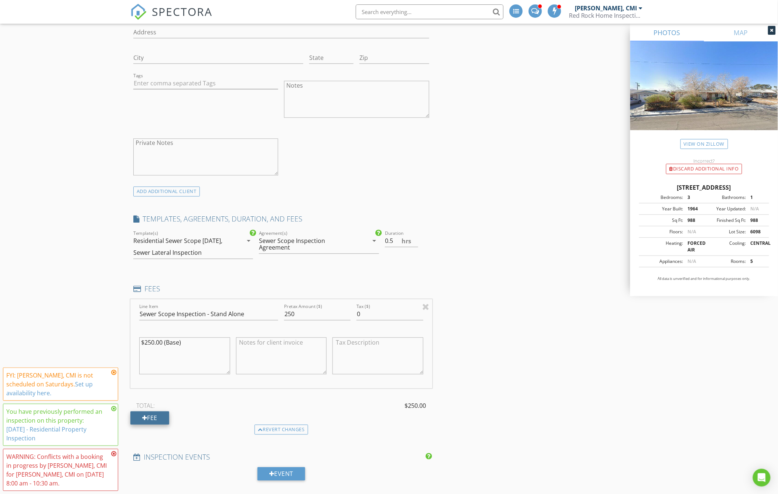
type textarea "$250.00 (Base)"
click at [145, 421] on div "Fee" at bounding box center [149, 417] width 39 height 13
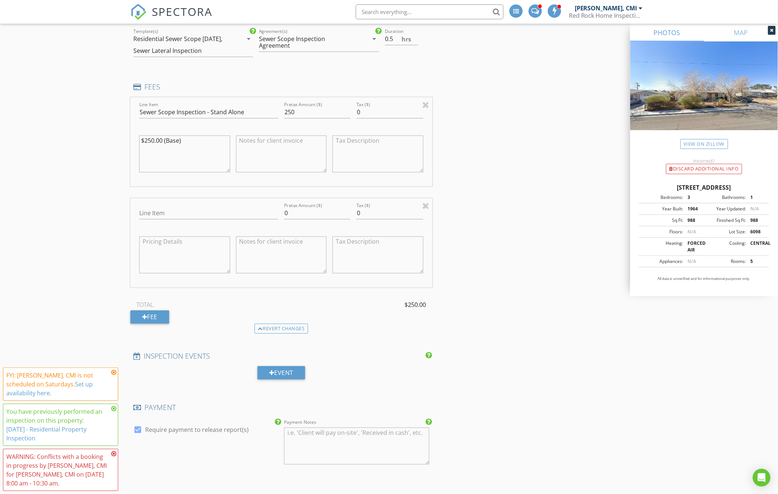
scroll to position [698, 0]
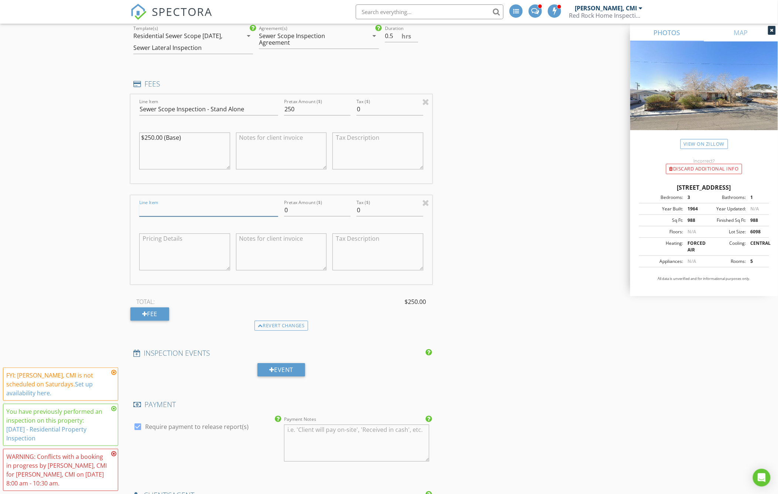
click at [177, 215] on input "Line Item" at bounding box center [208, 210] width 139 height 12
type input "With Home Inspection Discount -$50"
type input "-50"
click at [171, 216] on input "With Home Inspection Discount -$50" at bounding box center [208, 210] width 139 height 12
click at [151, 247] on textarea at bounding box center [184, 251] width 91 height 37
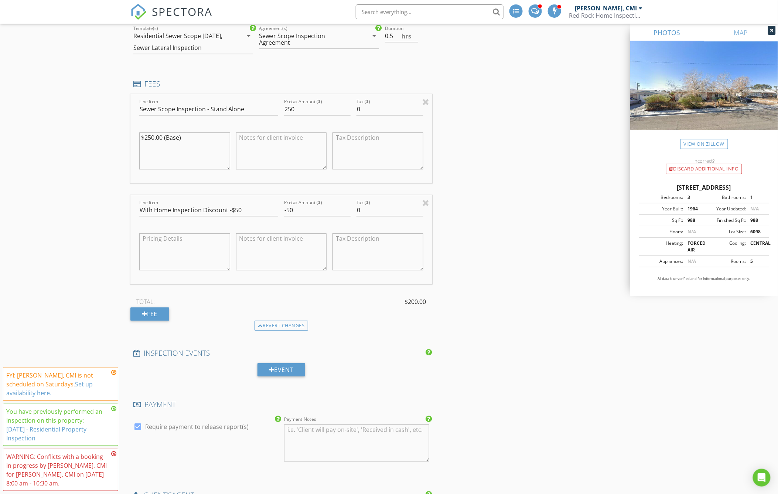
paste textarea "With Home Inspection Discount -$50"
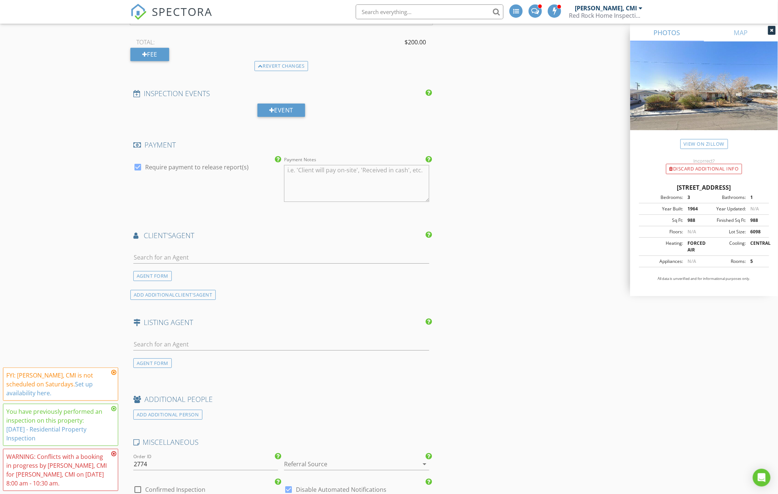
scroll to position [944, 0]
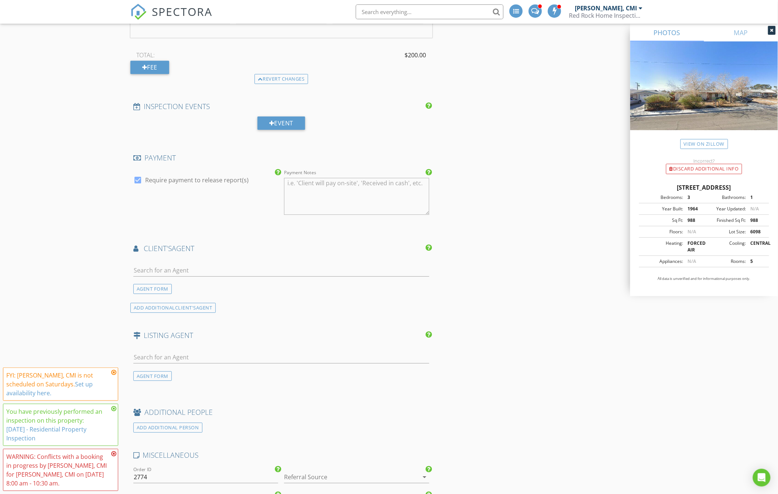
type textarea "With Home Inspection Discount -$50"
click at [234, 274] on input "text" at bounding box center [281, 270] width 296 height 12
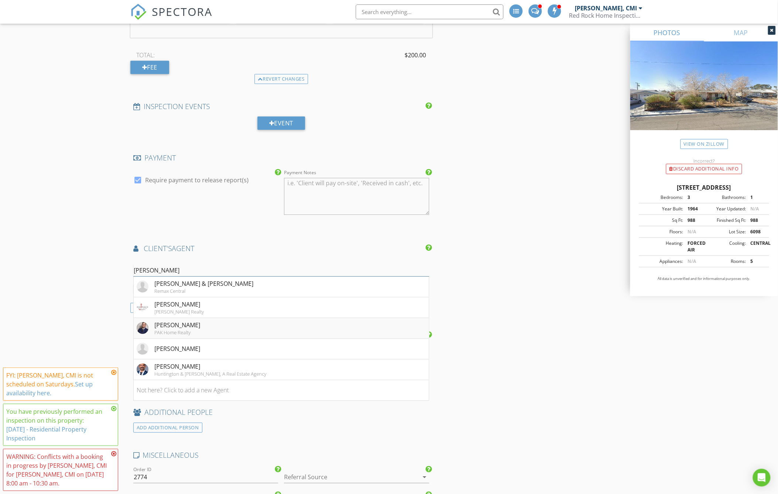
type input "Richard"
click at [199, 334] on li "Richard Hall PAK Home Realty" at bounding box center [281, 328] width 295 height 21
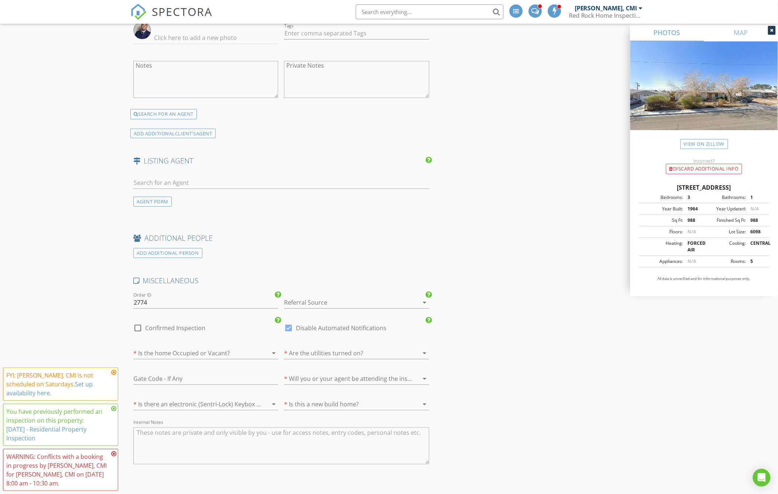
scroll to position [1314, 0]
click at [335, 304] on div at bounding box center [346, 299] width 124 height 12
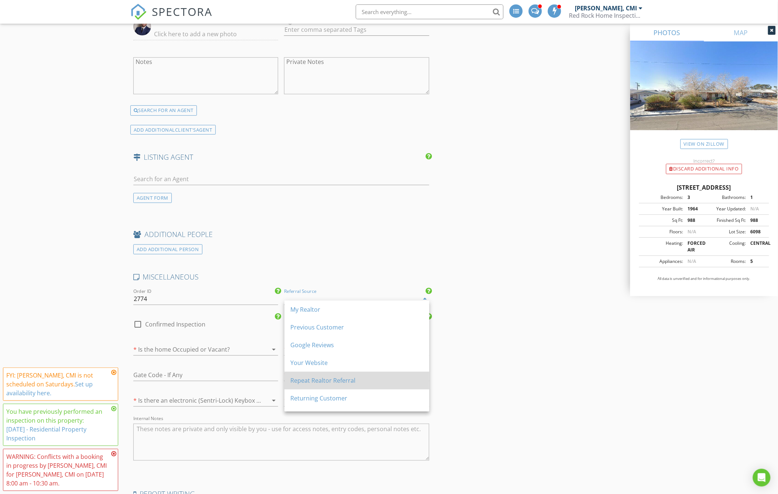
click at [319, 383] on div "Repeat Realtor Referral" at bounding box center [356, 380] width 133 height 9
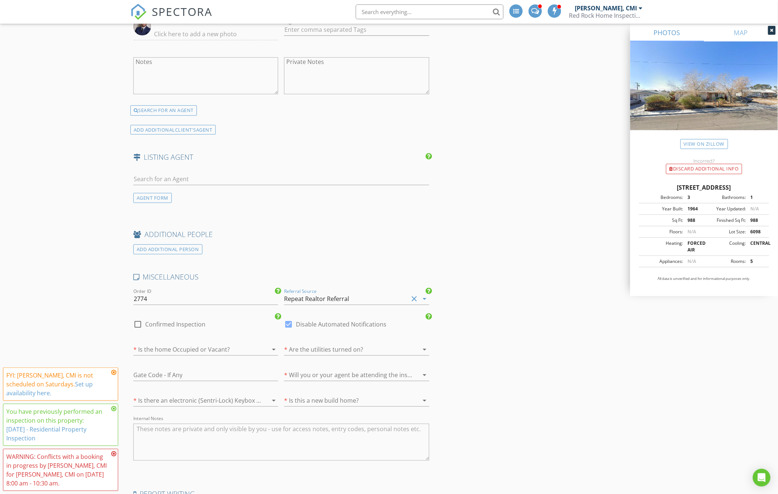
click at [229, 355] on div at bounding box center [195, 349] width 124 height 12
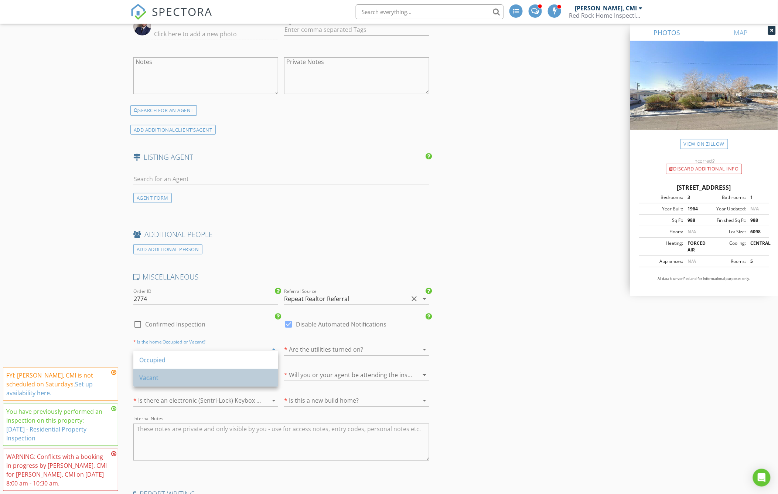
click at [168, 374] on div "Vacant" at bounding box center [205, 377] width 133 height 9
click at [341, 353] on div at bounding box center [346, 349] width 124 height 12
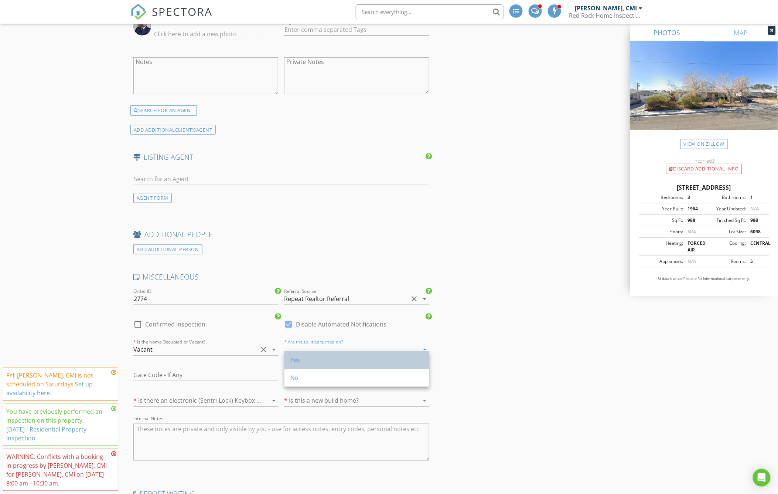
click at [330, 360] on div "Yes" at bounding box center [356, 359] width 133 height 9
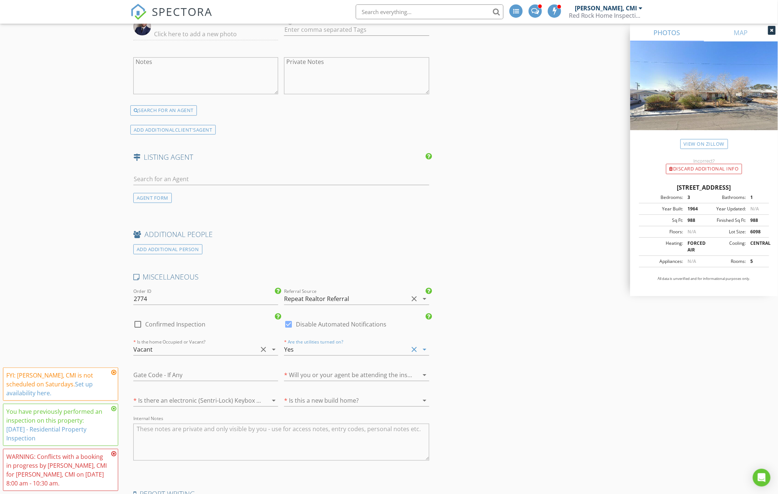
click at [328, 381] on div at bounding box center [346, 375] width 124 height 12
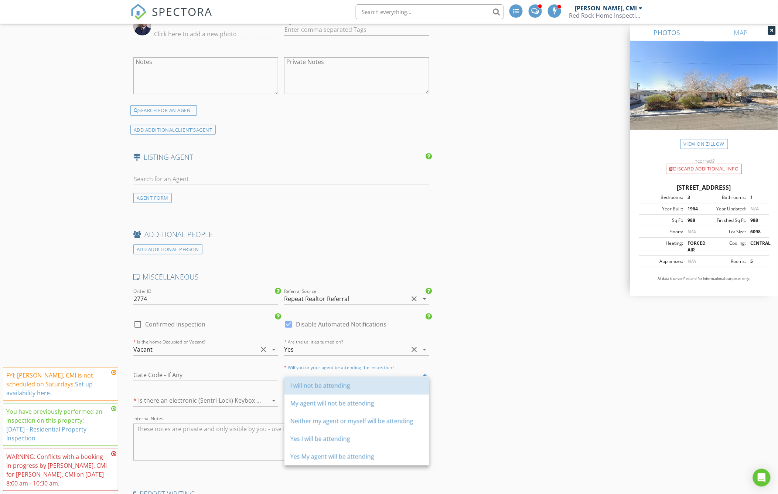
click at [328, 381] on div "I will not be attending" at bounding box center [356, 385] width 133 height 9
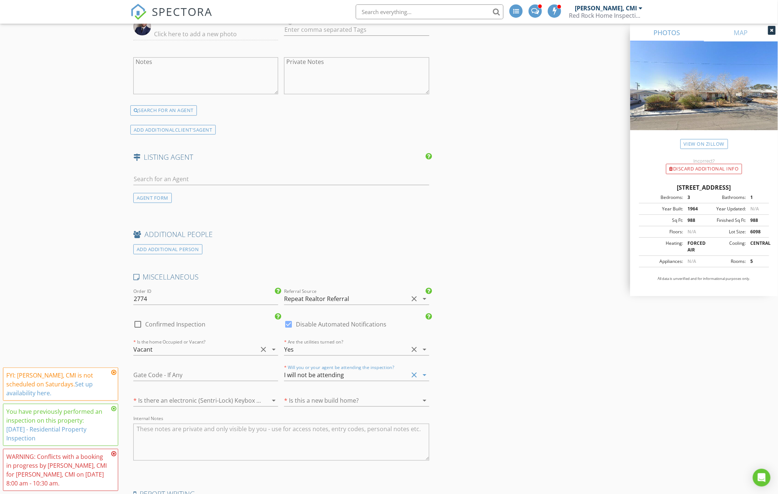
click at [223, 405] on div at bounding box center [195, 400] width 124 height 12
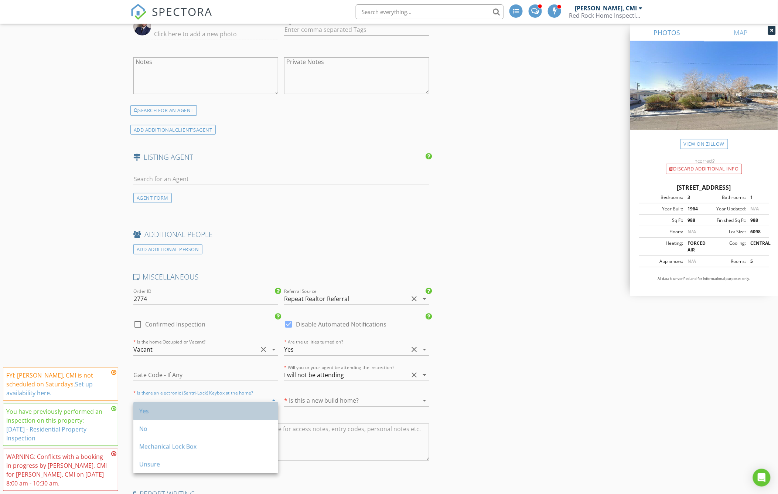
click at [205, 407] on div "Yes" at bounding box center [205, 410] width 133 height 9
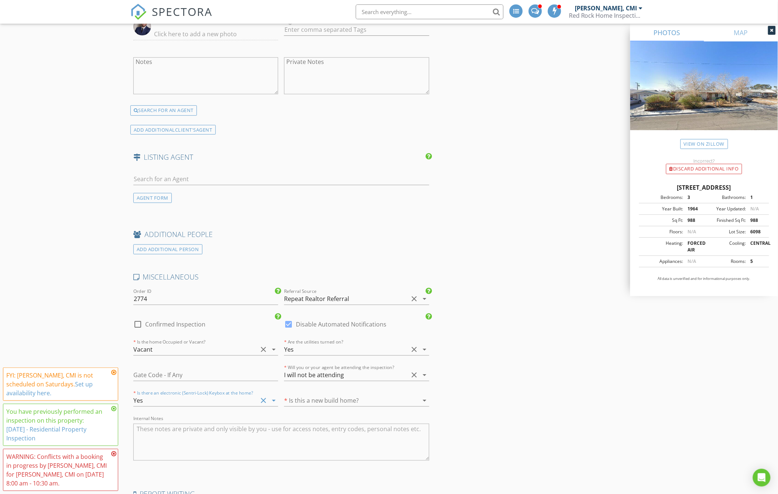
click at [351, 406] on div at bounding box center [346, 400] width 124 height 12
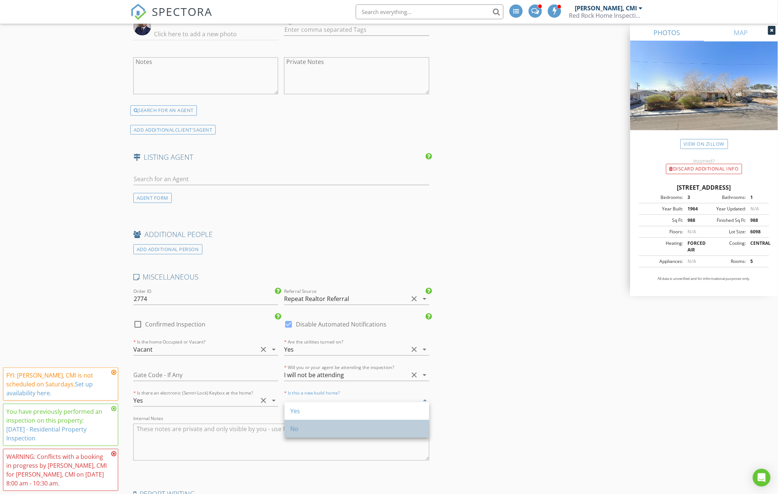
click at [345, 424] on div "No" at bounding box center [356, 428] width 133 height 9
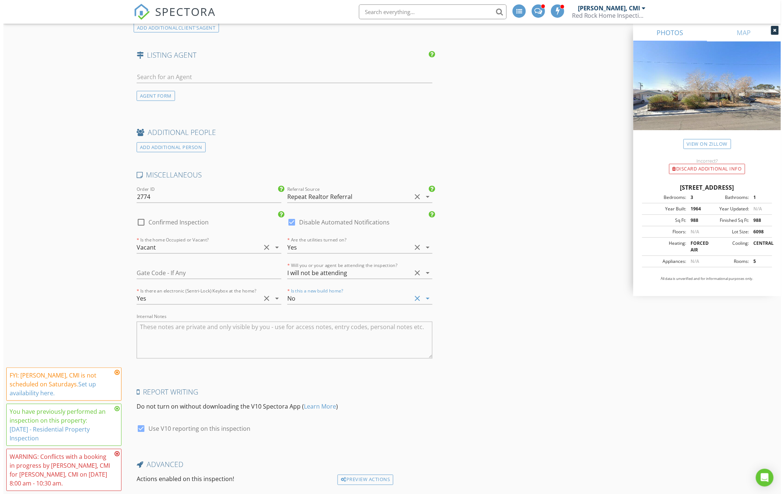
scroll to position [1475, 0]
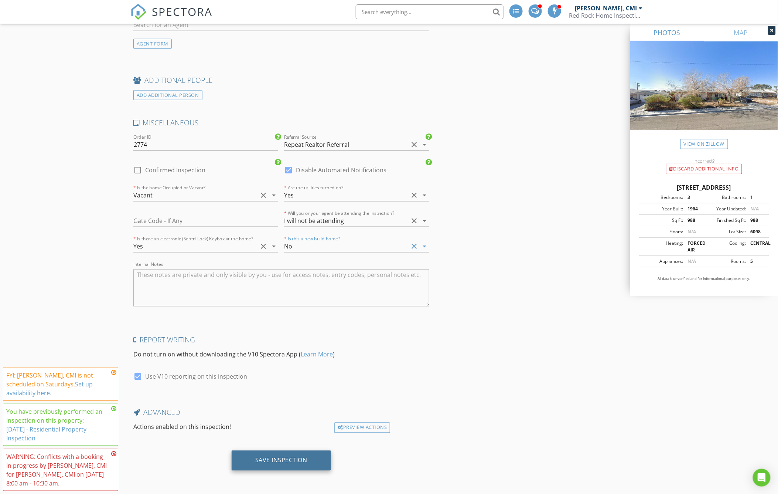
click at [268, 456] on div "Save Inspection" at bounding box center [281, 459] width 52 height 7
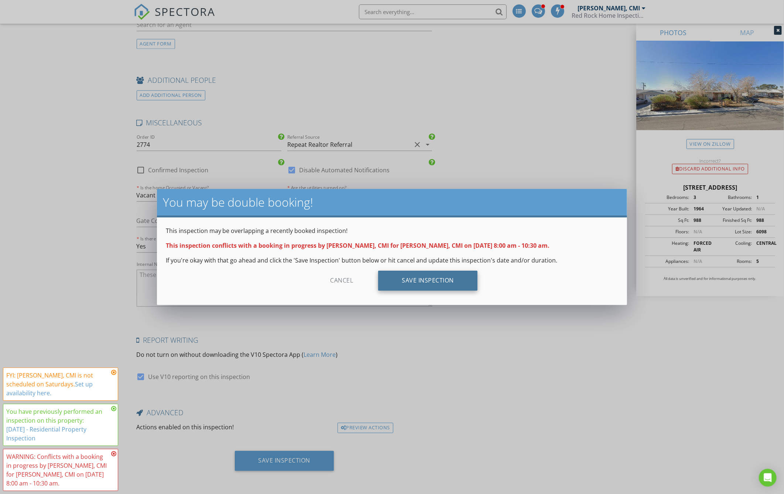
click at [429, 280] on div "Save Inspection" at bounding box center [427, 280] width 99 height 20
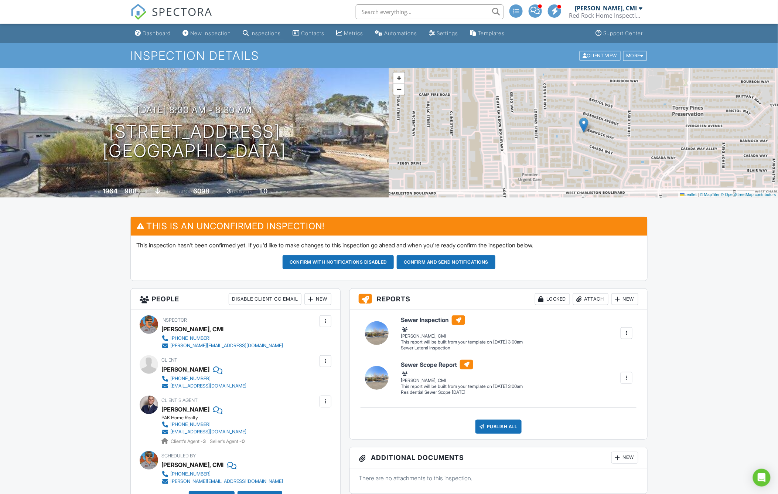
click at [394, 265] on button "Confirm and send notifications" at bounding box center [339, 262] width 112 height 14
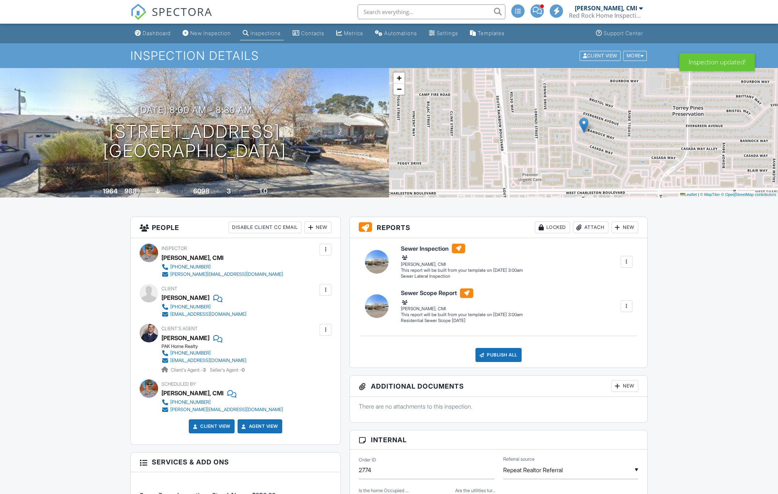
drag, startPoint x: 0, startPoint y: 0, endPoint x: 156, endPoint y: 30, distance: 158.5
click at [156, 30] on div "Dashboard" at bounding box center [157, 33] width 28 height 6
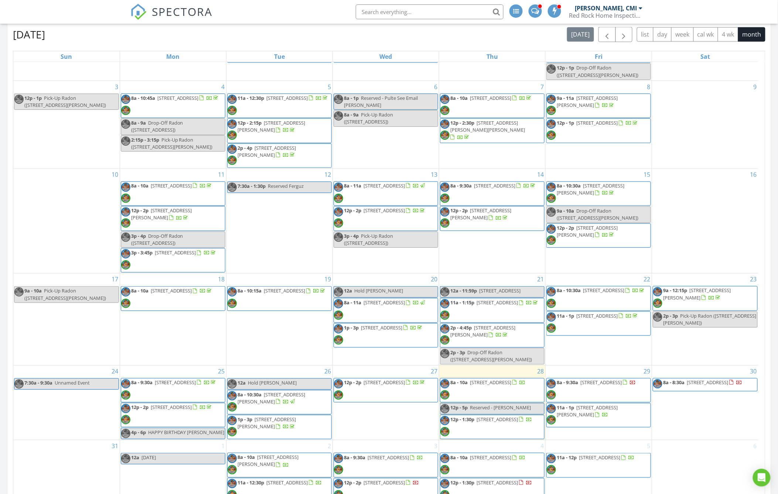
scroll to position [944, 0]
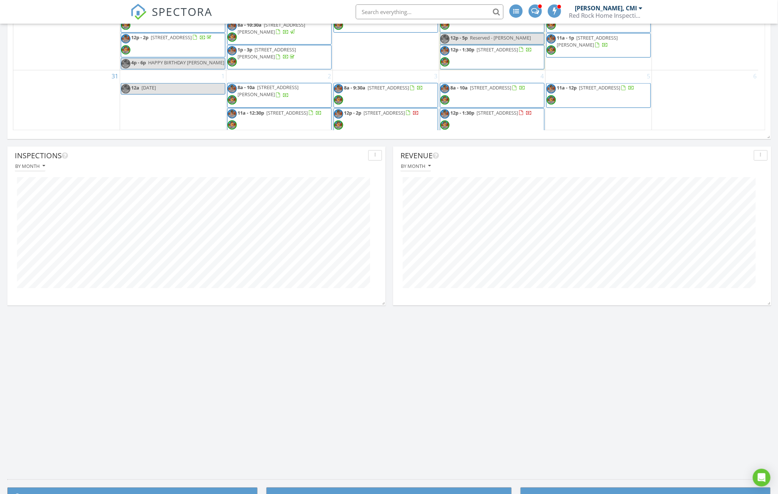
scroll to position [862, 0]
click at [142, 7] on img at bounding box center [138, 12] width 16 height 16
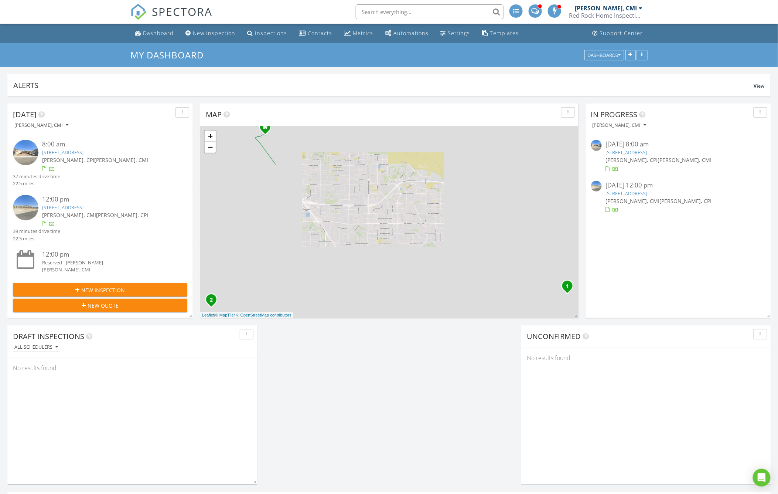
scroll to position [159, 378]
